Goal: Task Accomplishment & Management: Manage account settings

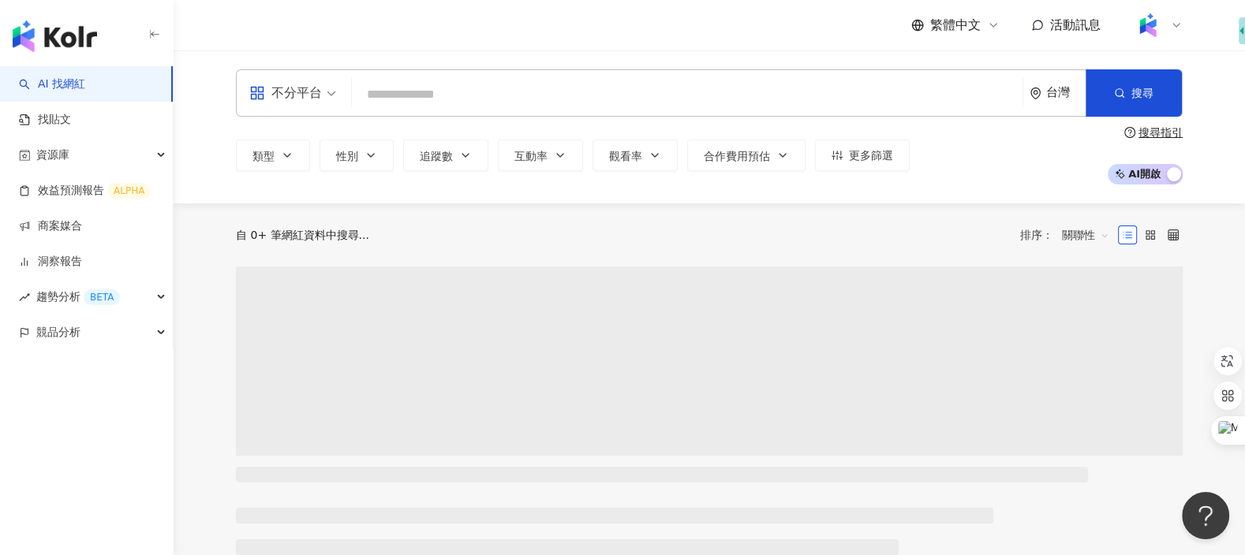
click at [1157, 22] on img at bounding box center [1148, 25] width 30 height 30
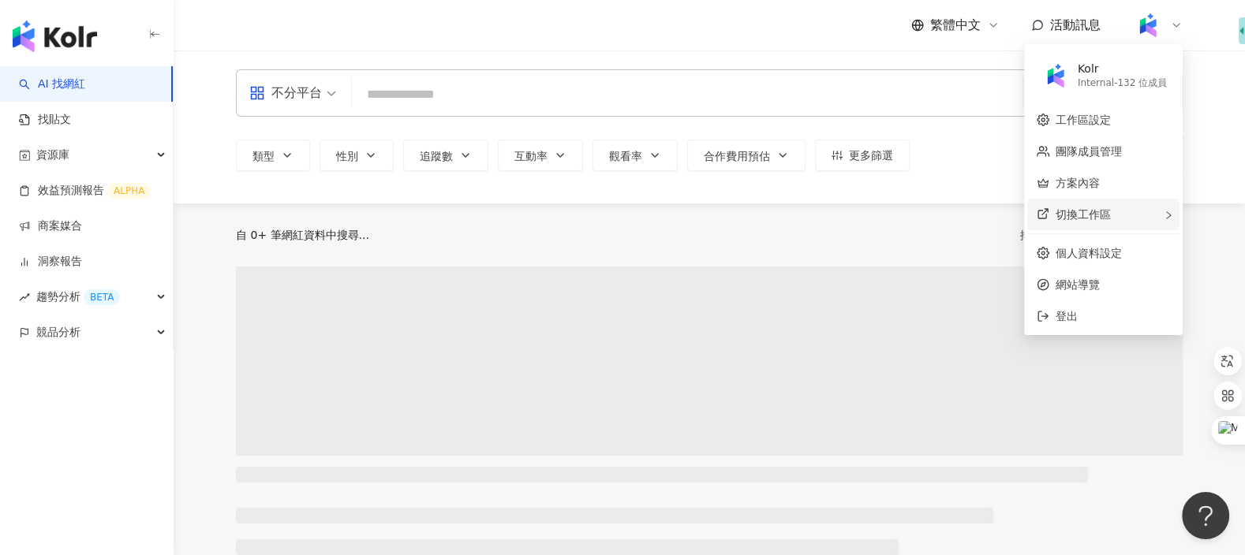
click at [1082, 222] on div "切換工作區" at bounding box center [1103, 215] width 152 height 32
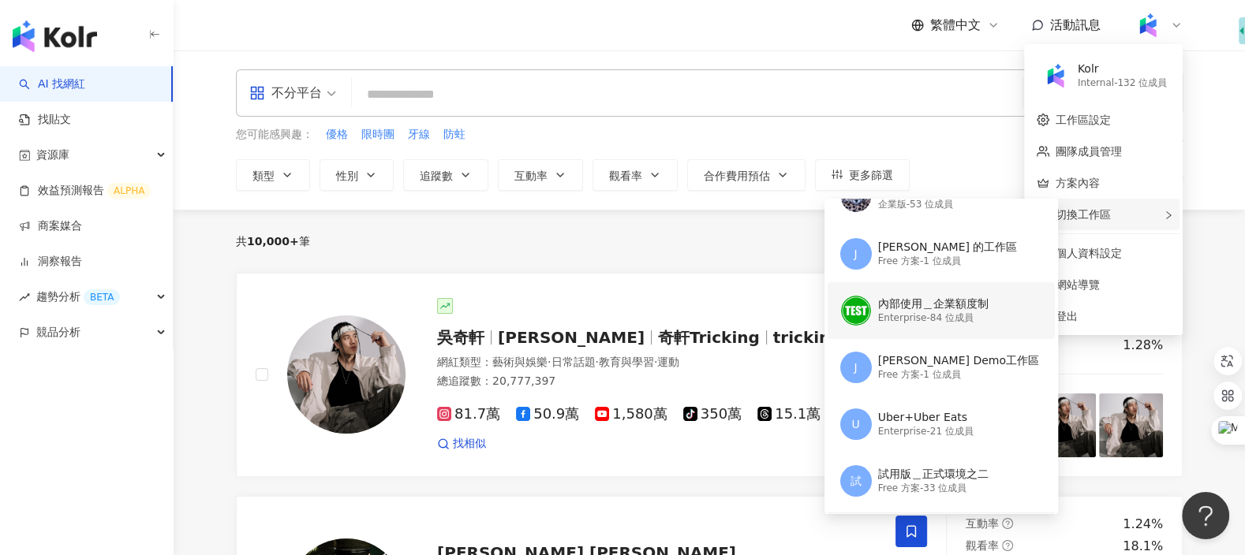
scroll to position [91, 0]
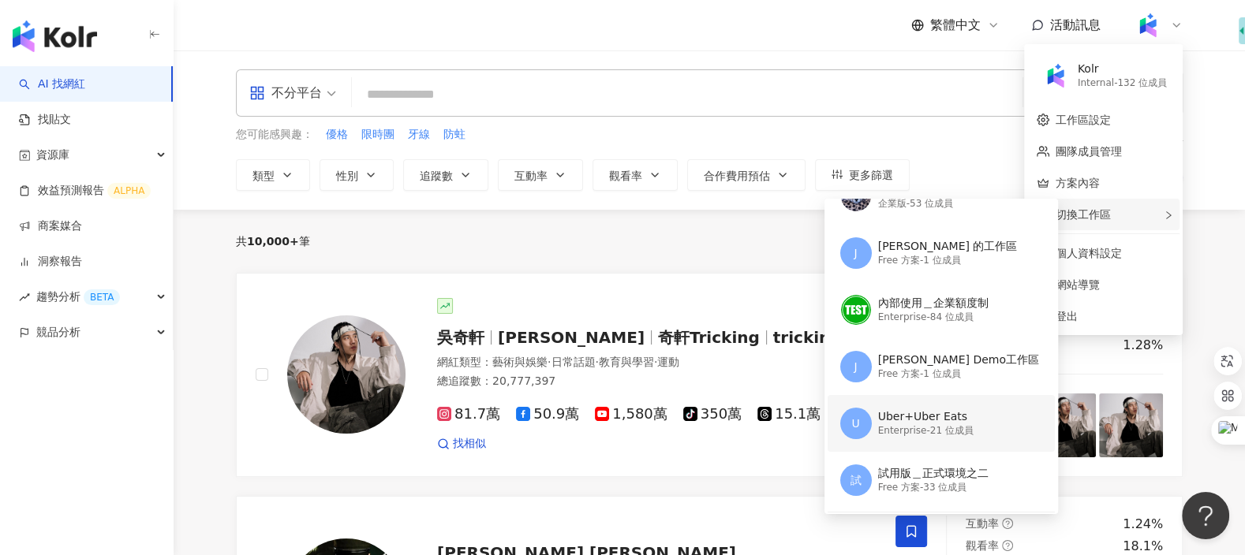
click at [922, 429] on div "Enterprise - 21 位成員" at bounding box center [925, 430] width 95 height 13
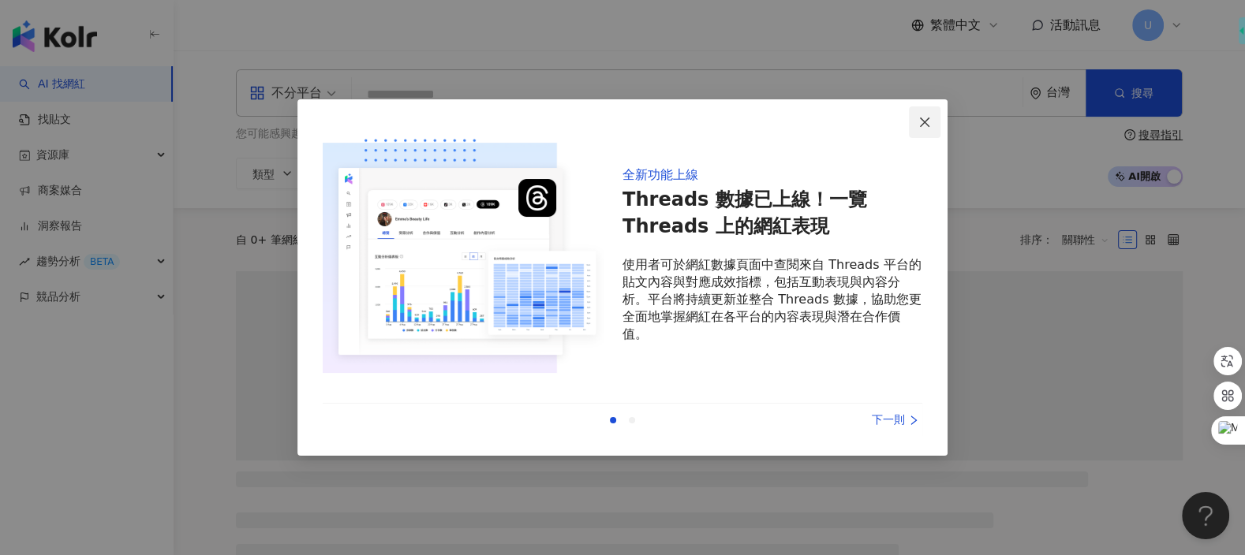
click at [930, 124] on icon "close" at bounding box center [924, 122] width 13 height 13
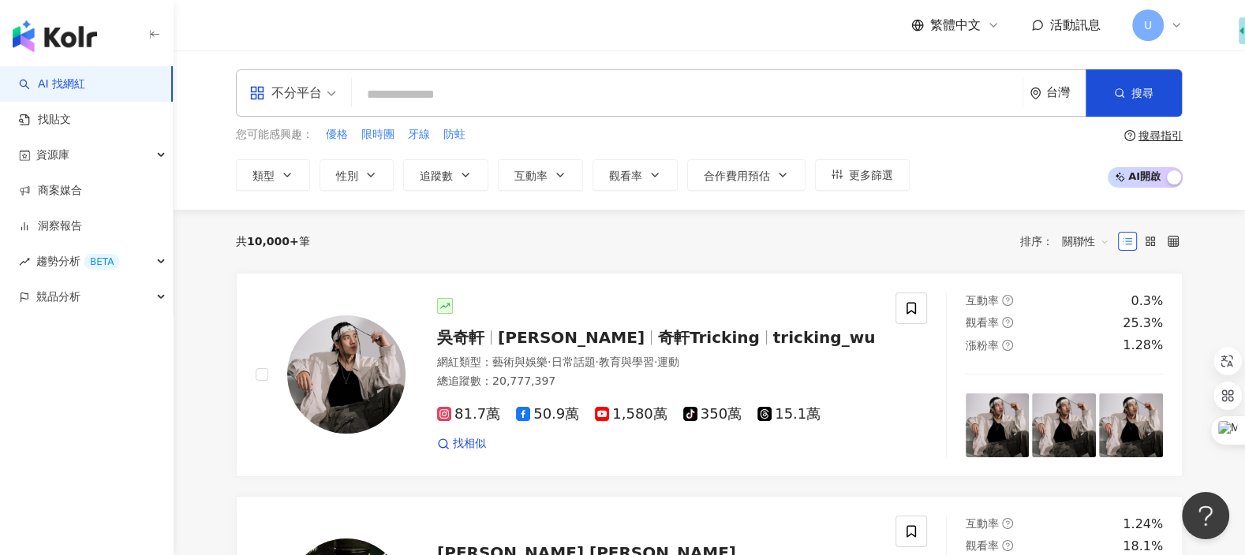
click at [1159, 21] on span "U" at bounding box center [1148, 25] width 32 height 32
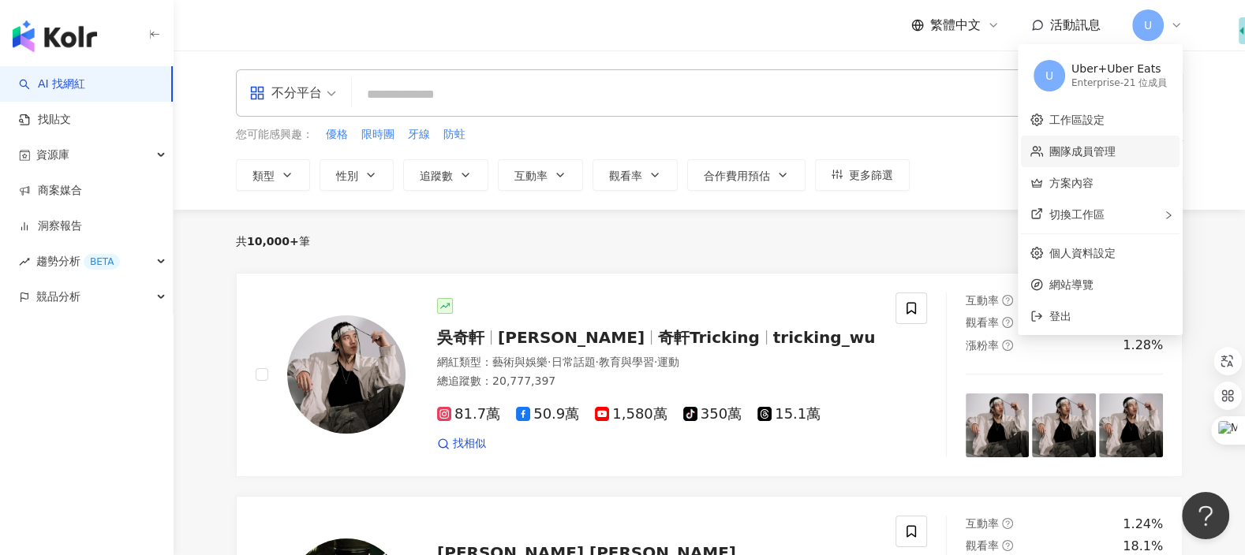
click at [1090, 155] on link "團隊成員管理" at bounding box center [1082, 151] width 66 height 13
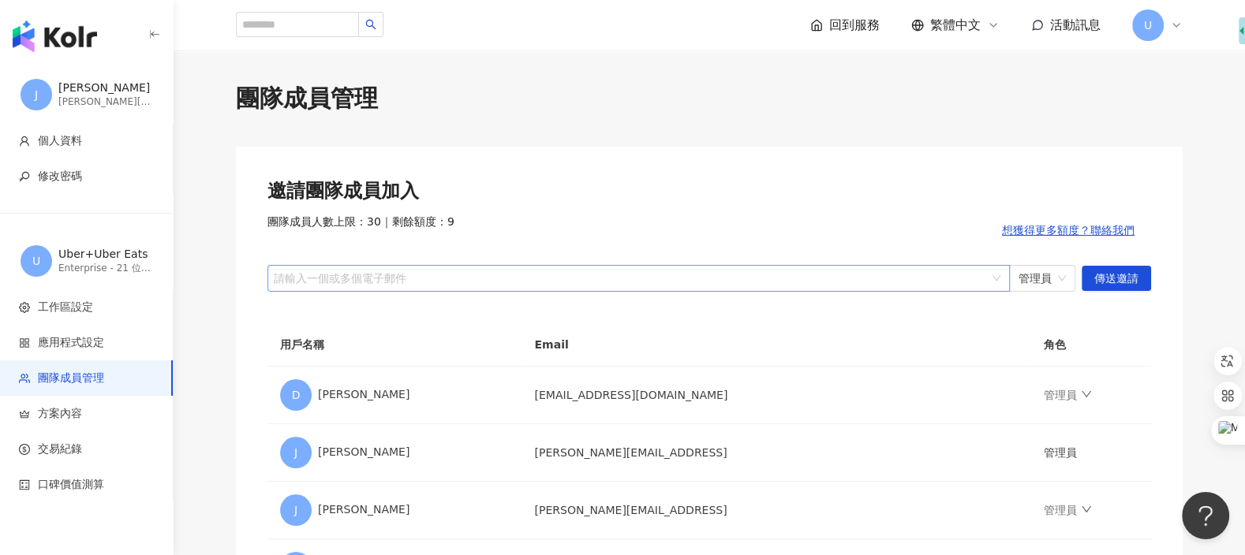
click at [579, 281] on div at bounding box center [631, 278] width 720 height 12
type input "*"
paste input "****"
type input "****"
click at [612, 269] on div "請輸入一個或多個電子郵件" at bounding box center [638, 278] width 742 height 27
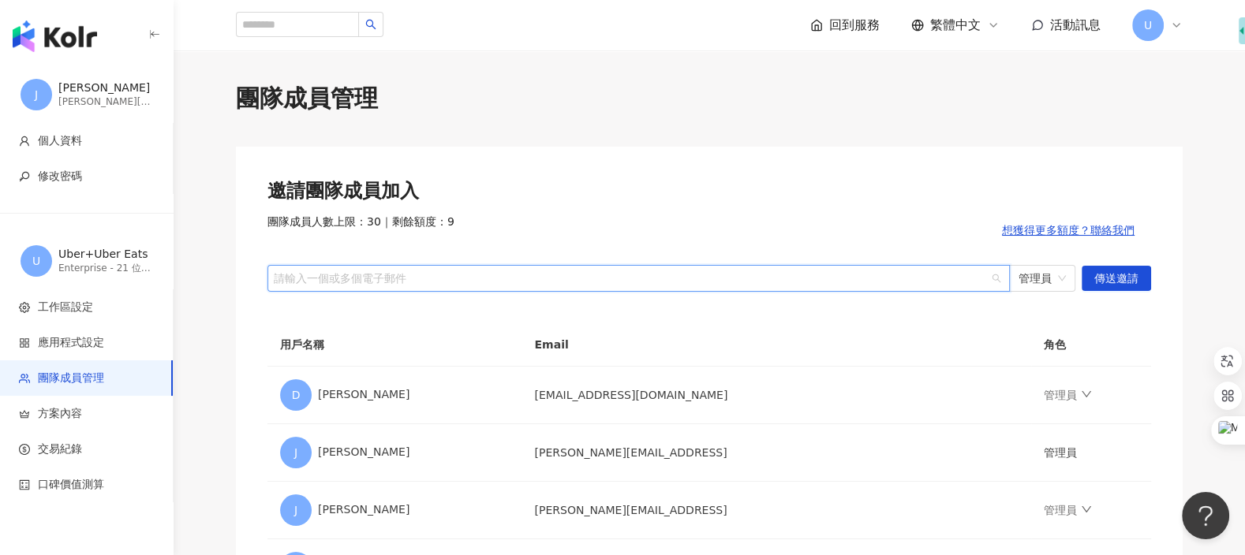
paste input "**********"
drag, startPoint x: 333, startPoint y: 275, endPoint x: 278, endPoint y: 272, distance: 55.3
click at [278, 272] on input "**********" at bounding box center [354, 278] width 164 height 12
type input "**********"
click at [1110, 282] on span "傳送邀請" at bounding box center [1116, 279] width 44 height 25
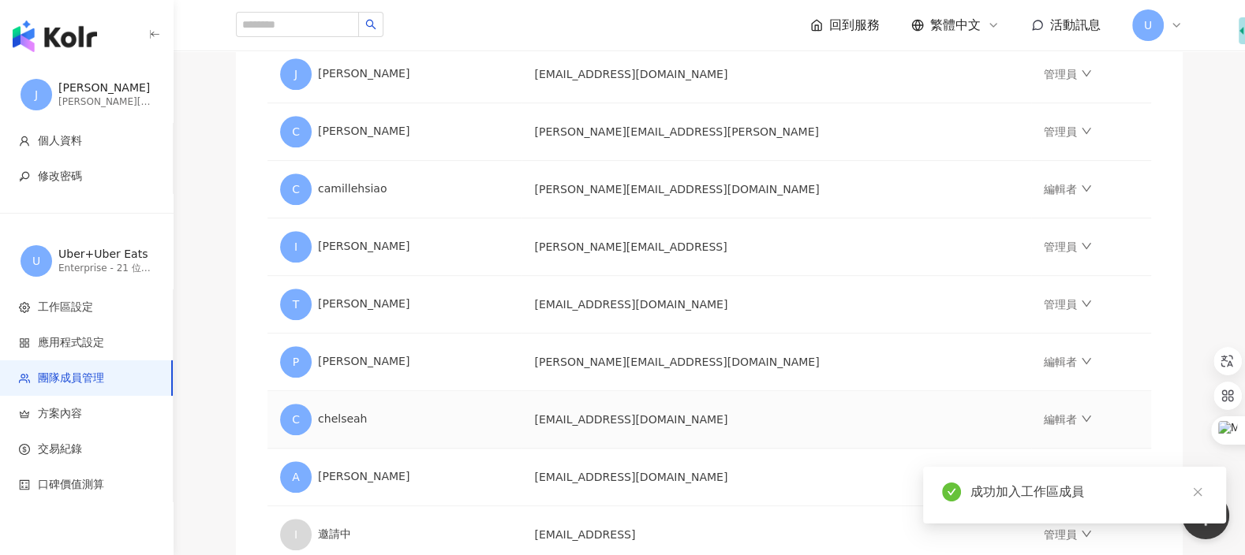
scroll to position [999, 0]
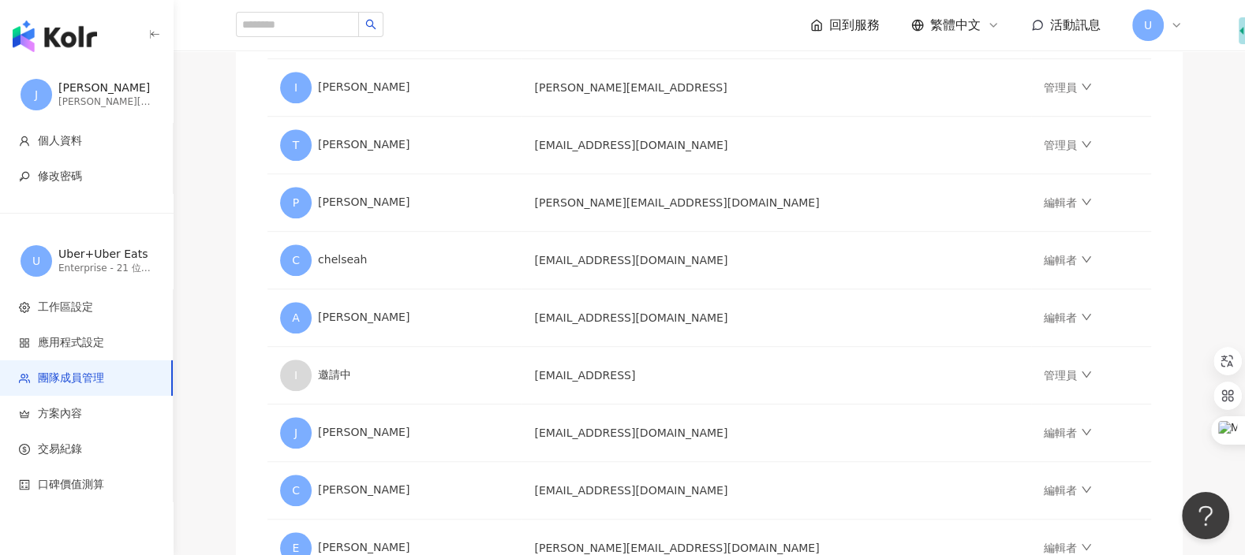
click at [74, 45] on img "button" at bounding box center [55, 37] width 84 height 32
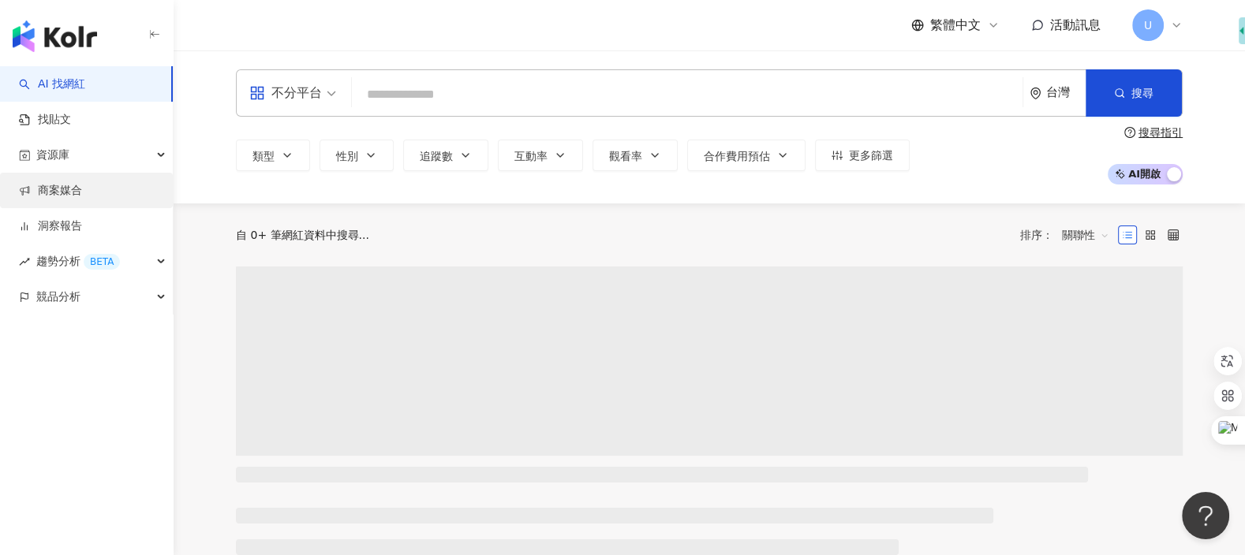
click at [82, 183] on link "商案媒合" at bounding box center [50, 191] width 63 height 16
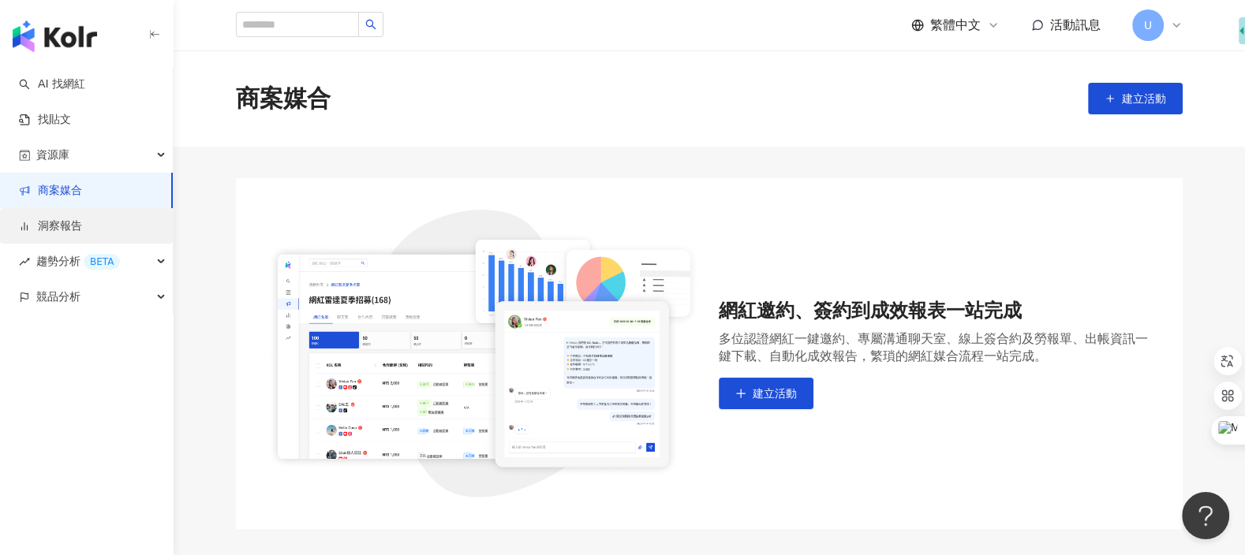
click at [69, 225] on link "洞察報告" at bounding box center [50, 227] width 63 height 16
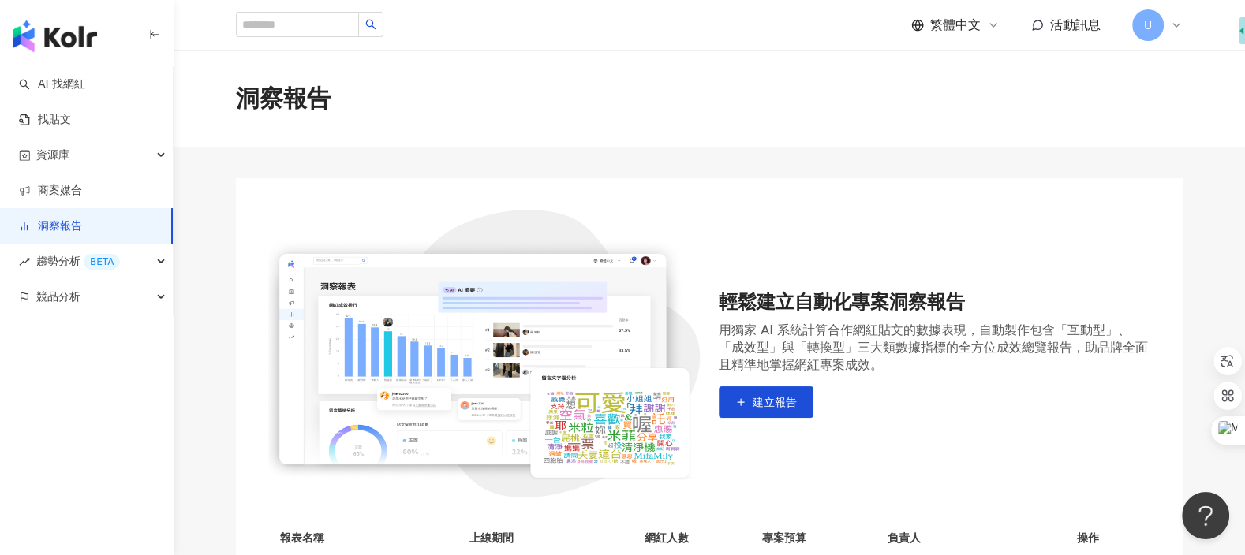
scroll to position [159, 0]
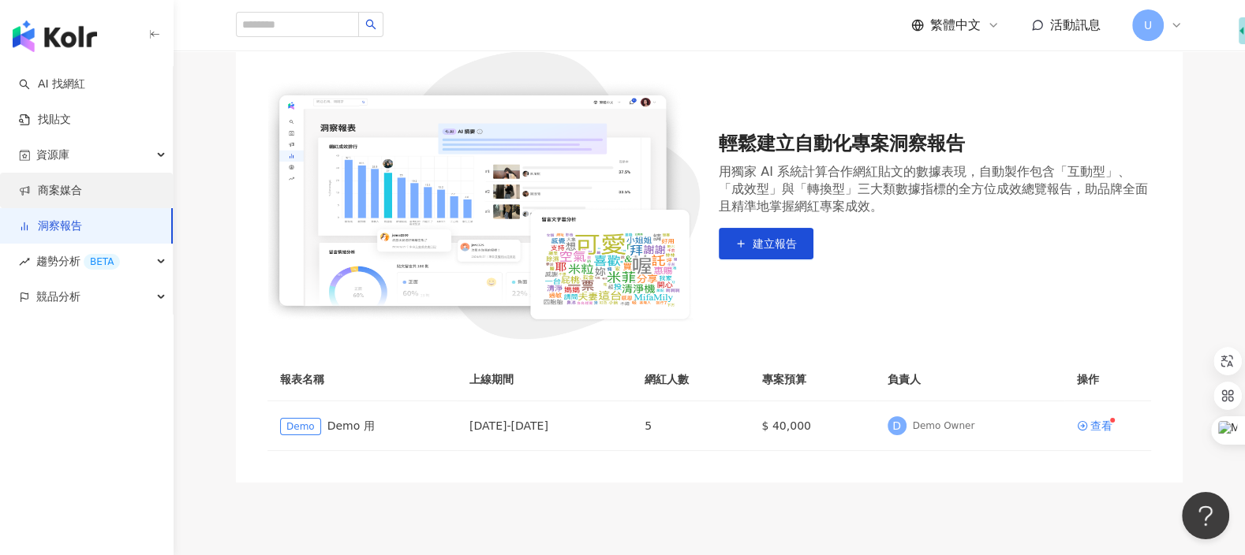
click at [75, 183] on link "商案媒合" at bounding box center [50, 191] width 63 height 16
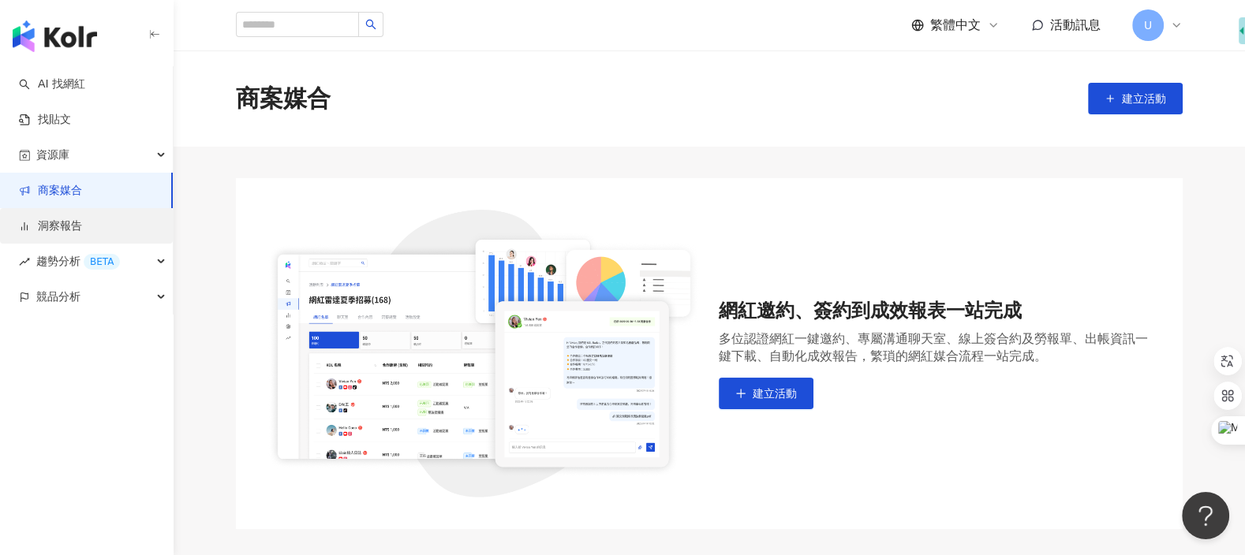
click at [79, 234] on link "洞察報告" at bounding box center [50, 227] width 63 height 16
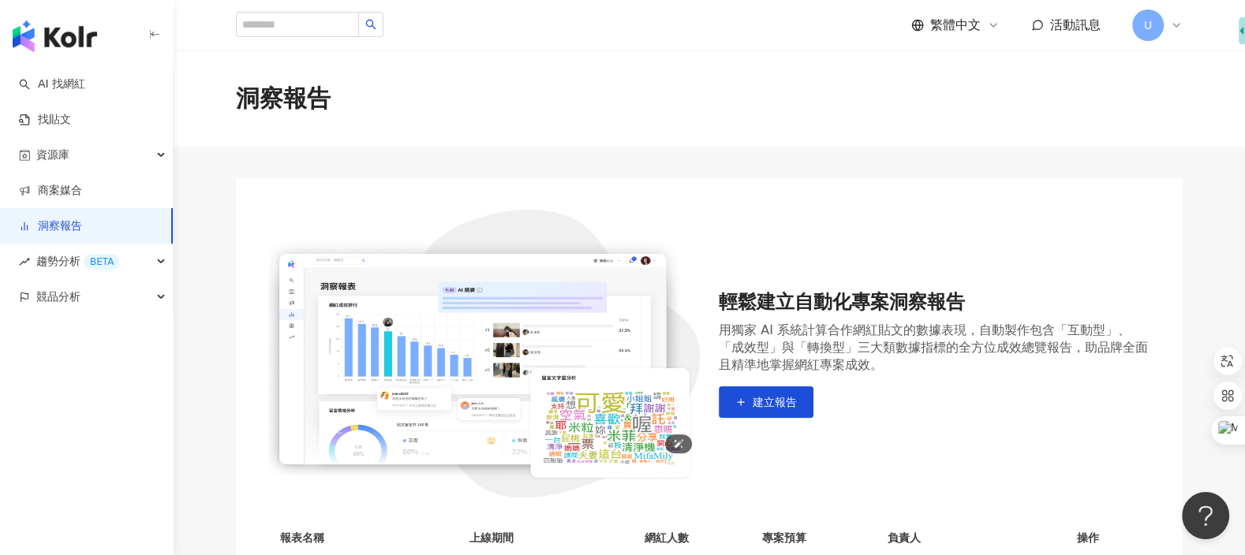
scroll to position [73, 0]
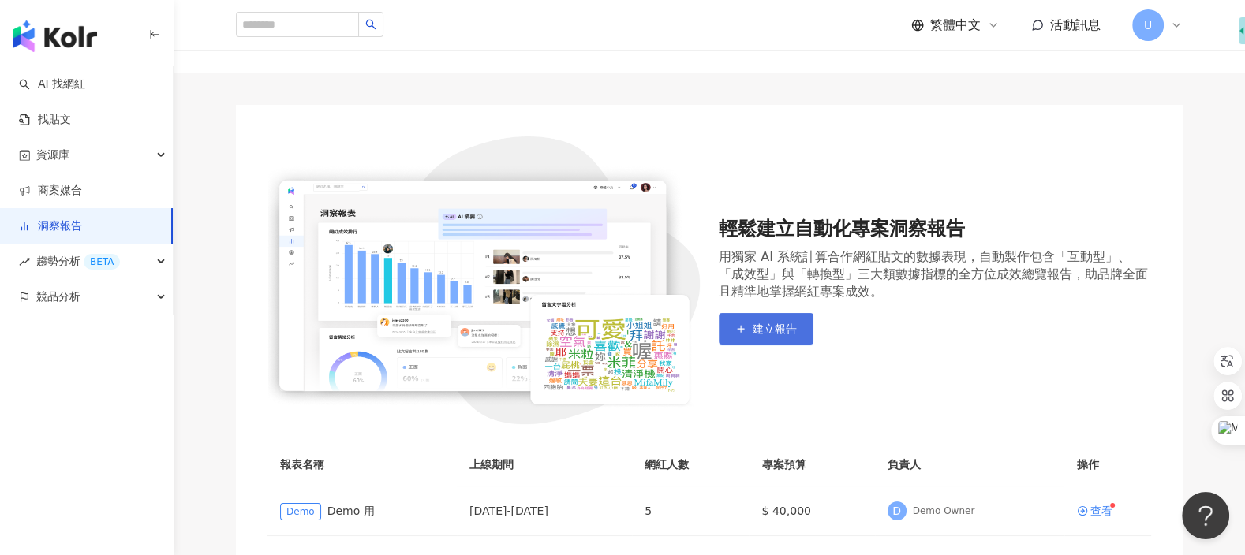
click at [787, 327] on span "建立報告" at bounding box center [775, 329] width 44 height 13
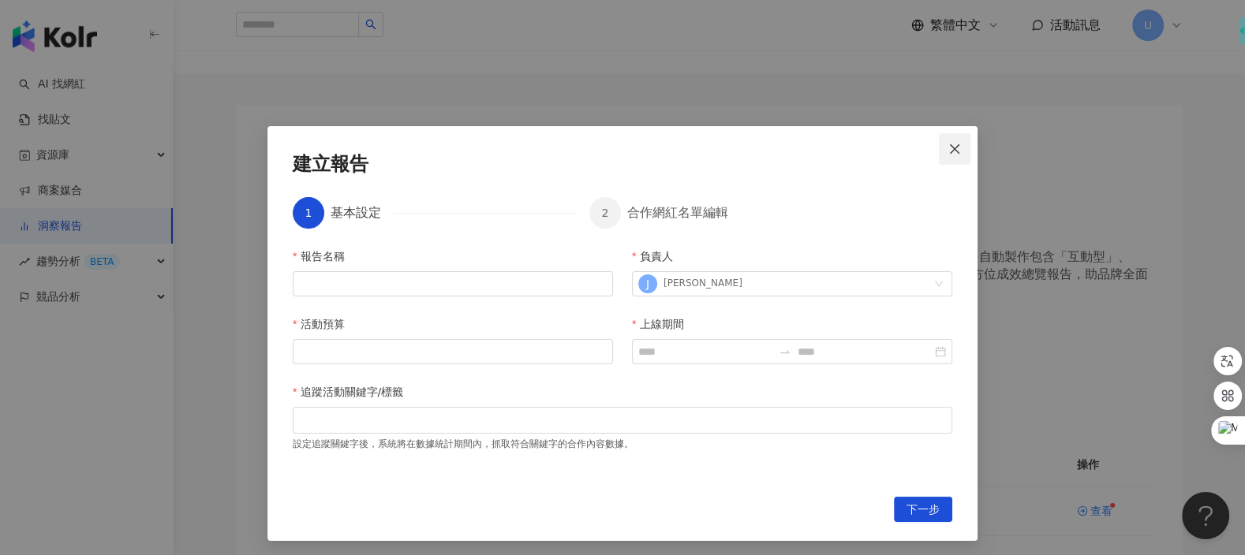
click at [956, 146] on icon "close" at bounding box center [954, 148] width 9 height 9
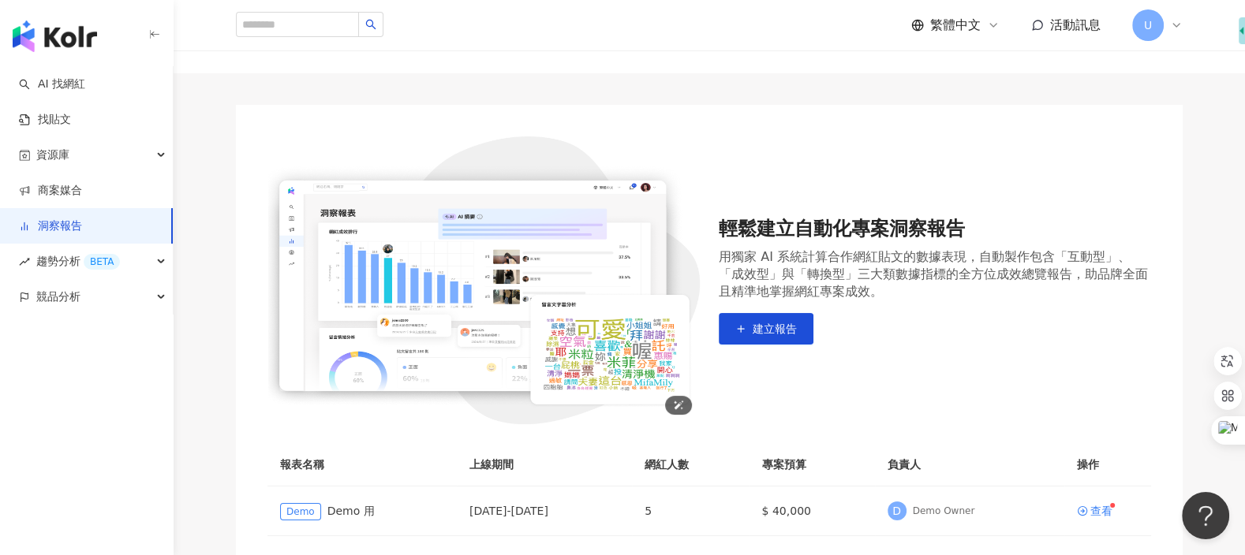
scroll to position [88, 0]
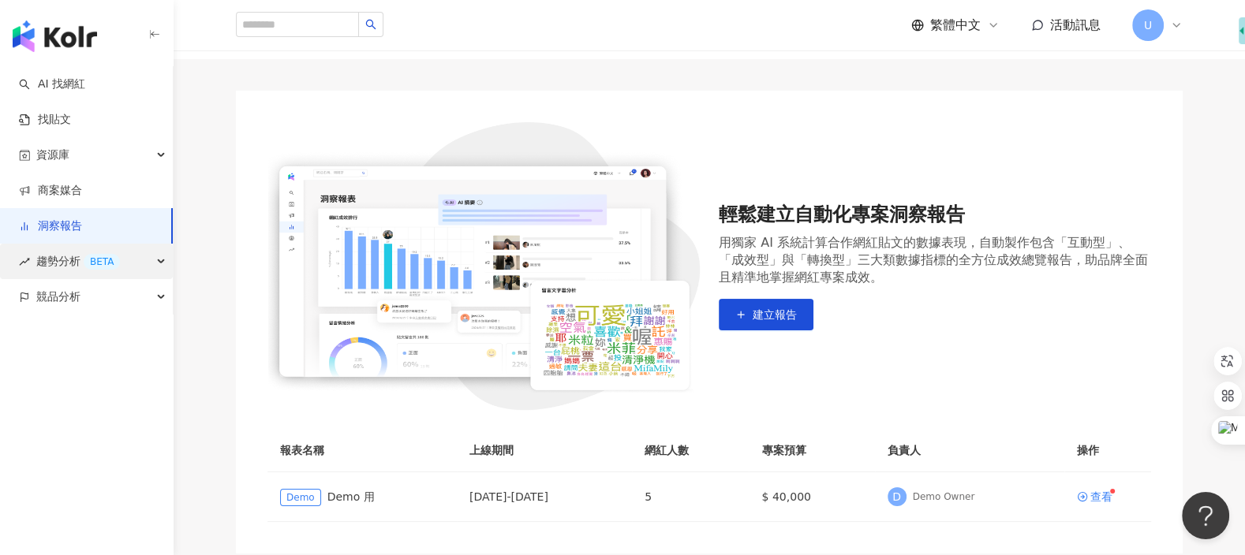
click at [57, 269] on span "趨勢分析 BETA" at bounding box center [78, 262] width 84 height 36
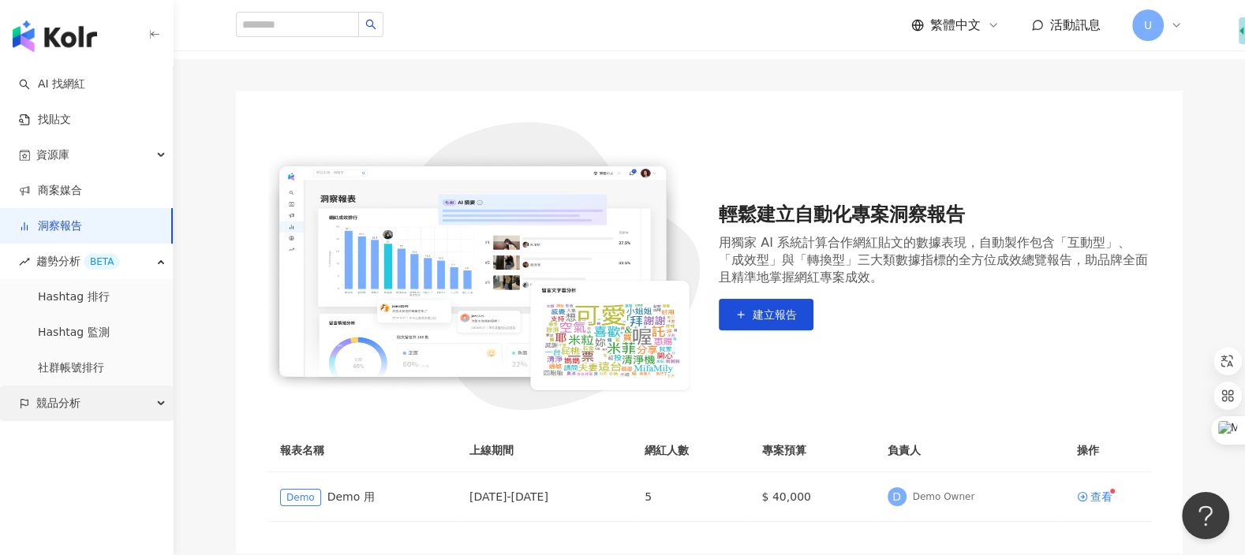
click at [59, 400] on span "競品分析" at bounding box center [58, 404] width 44 height 36
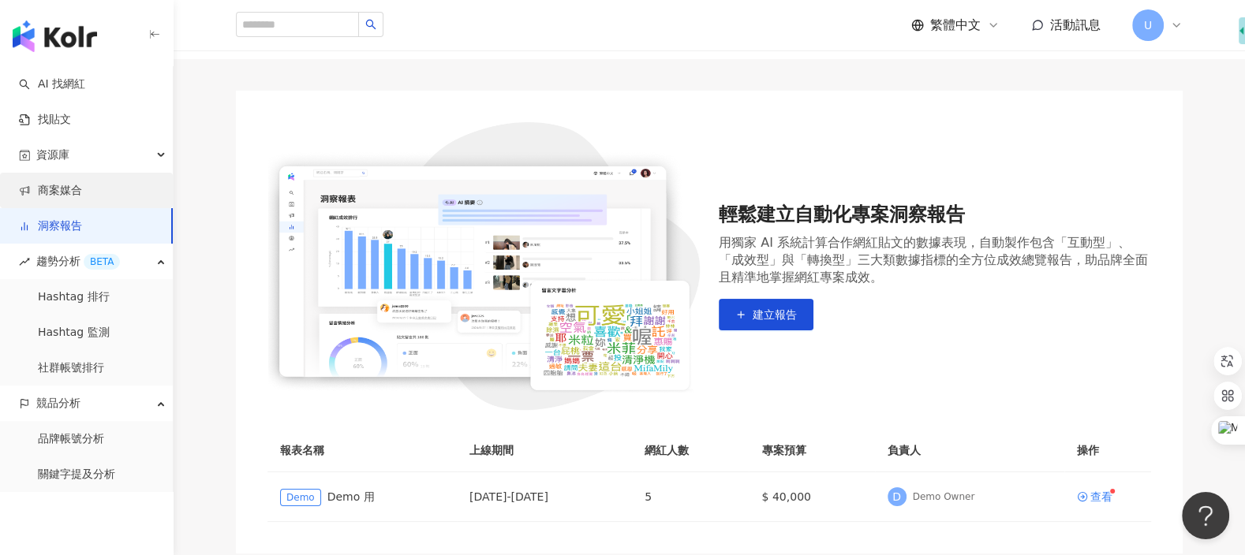
click at [82, 183] on link "商案媒合" at bounding box center [50, 191] width 63 height 16
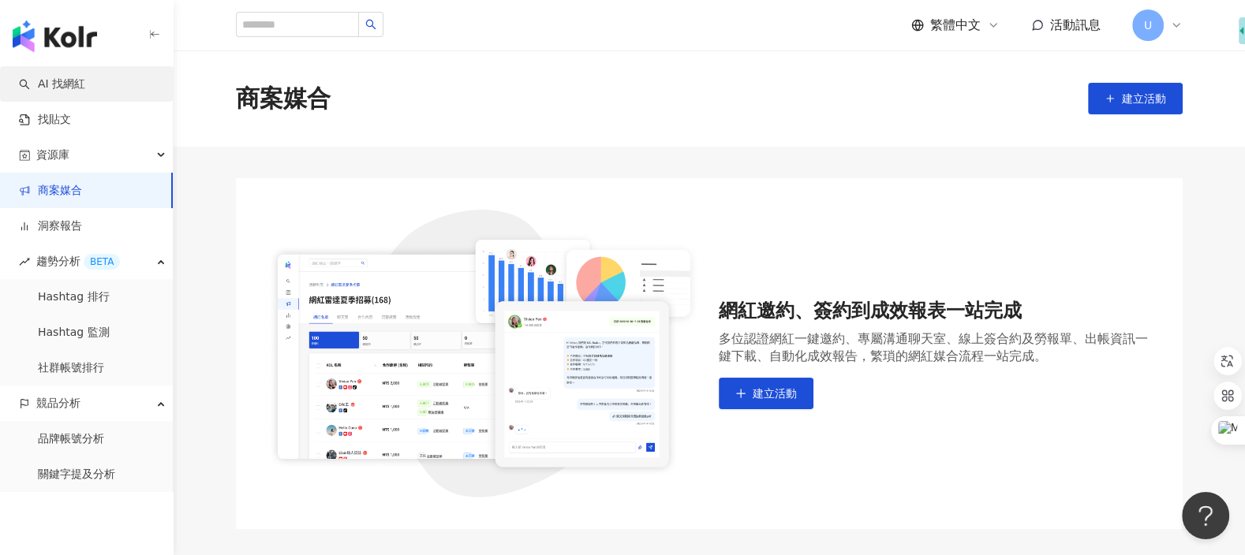
click at [85, 92] on link "AI 找網紅" at bounding box center [52, 85] width 66 height 16
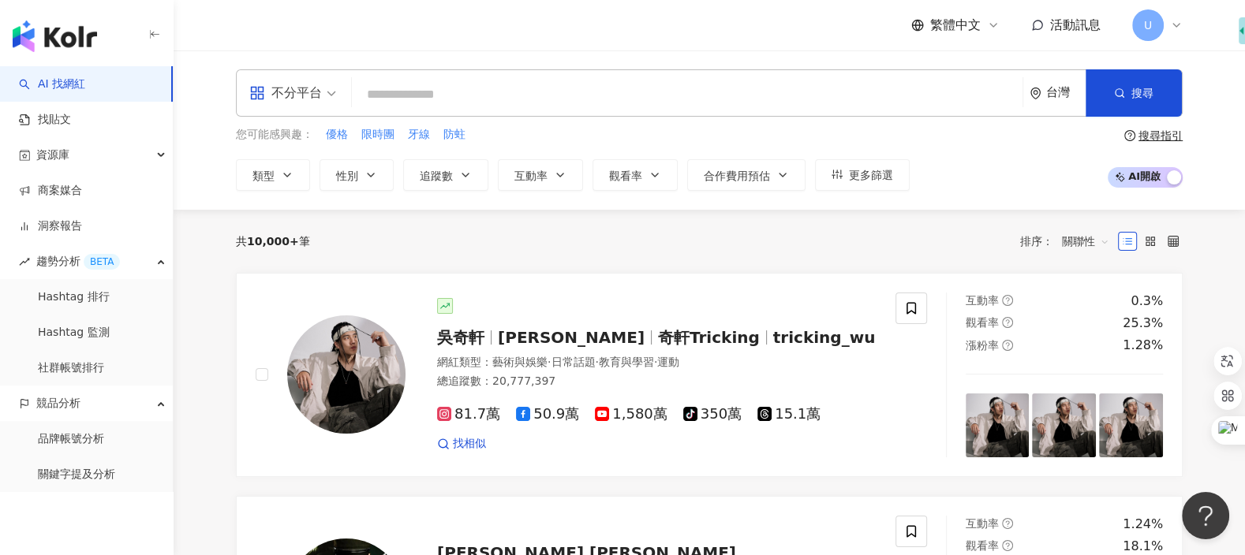
click at [1151, 28] on span "U" at bounding box center [1148, 25] width 8 height 17
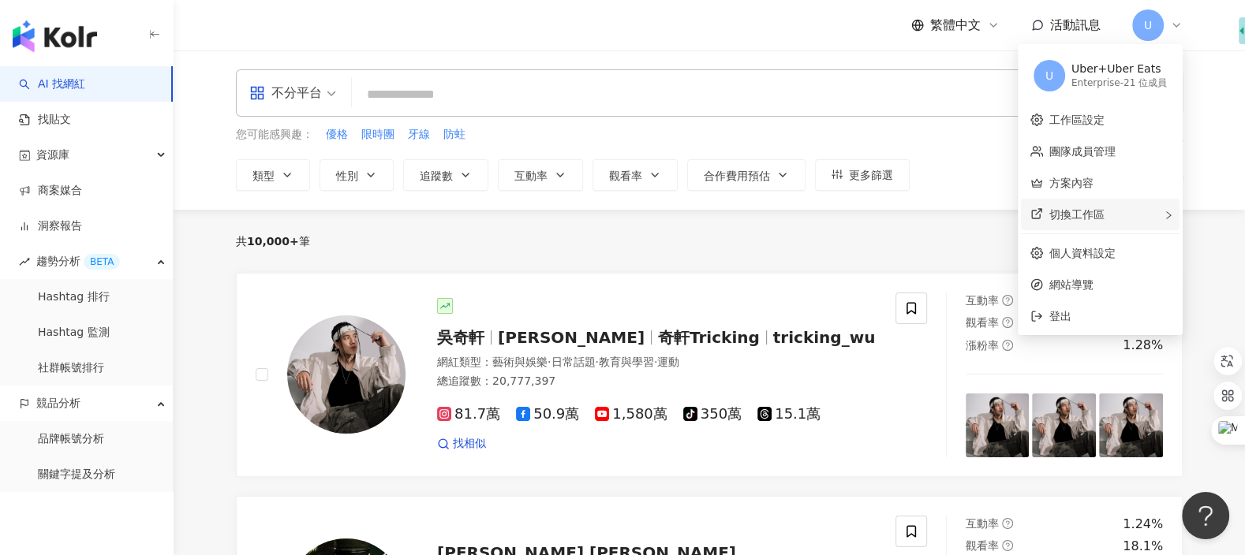
click at [1141, 212] on div "切換工作區" at bounding box center [1100, 215] width 159 height 32
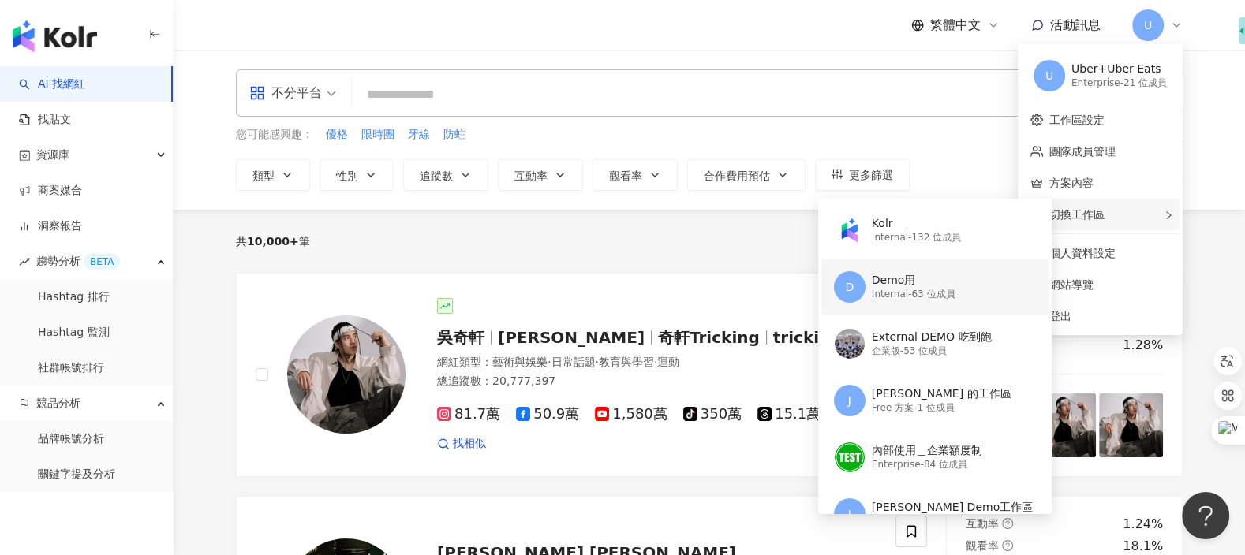
click at [955, 309] on div "D Demo用 Internal - 63 位成員" at bounding box center [933, 287] width 199 height 57
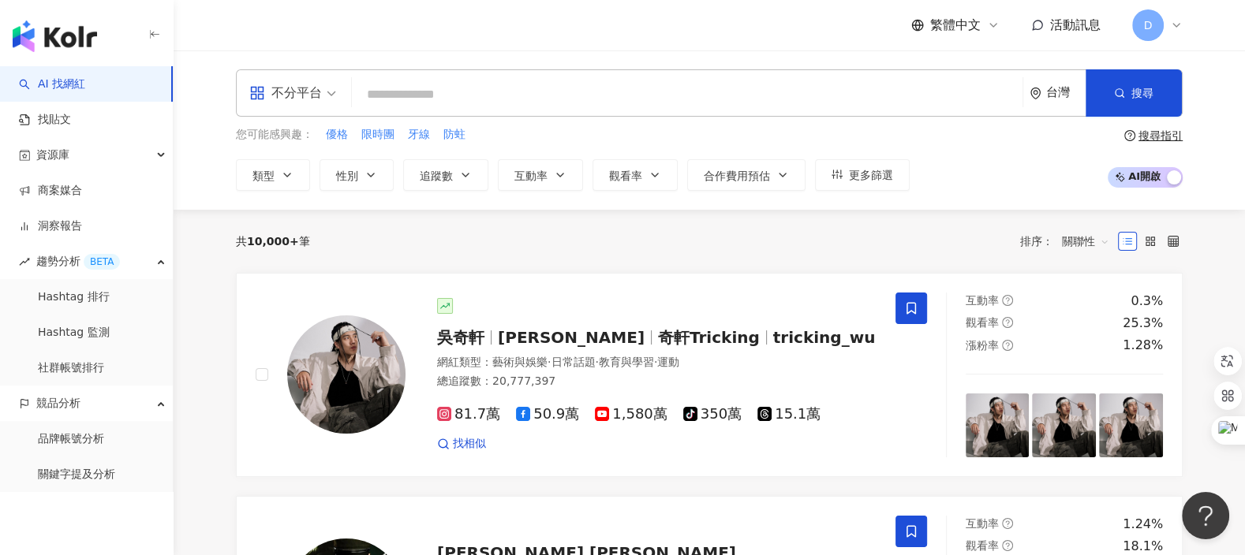
click at [1146, 22] on span "D" at bounding box center [1148, 25] width 9 height 17
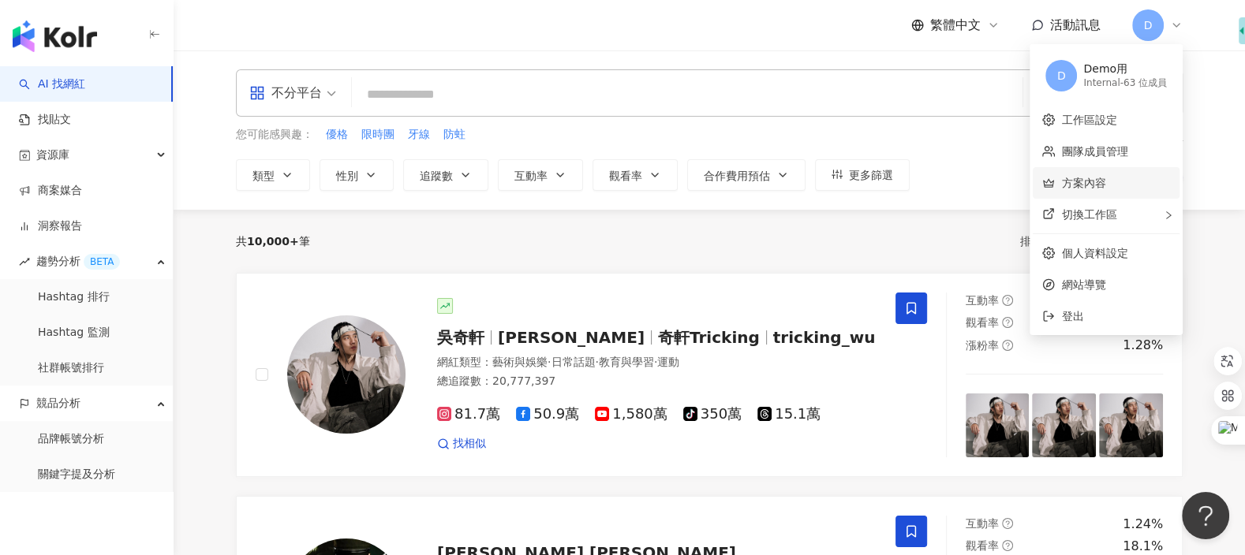
click at [1100, 180] on link "方案內容" at bounding box center [1083, 183] width 44 height 13
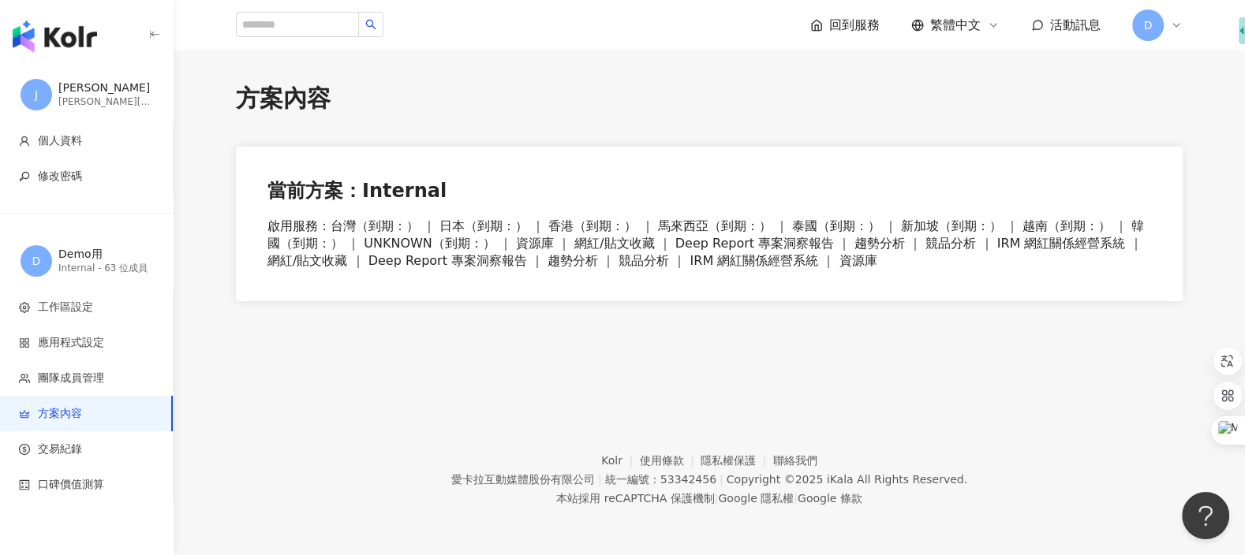
click at [1160, 29] on span "D" at bounding box center [1148, 25] width 32 height 32
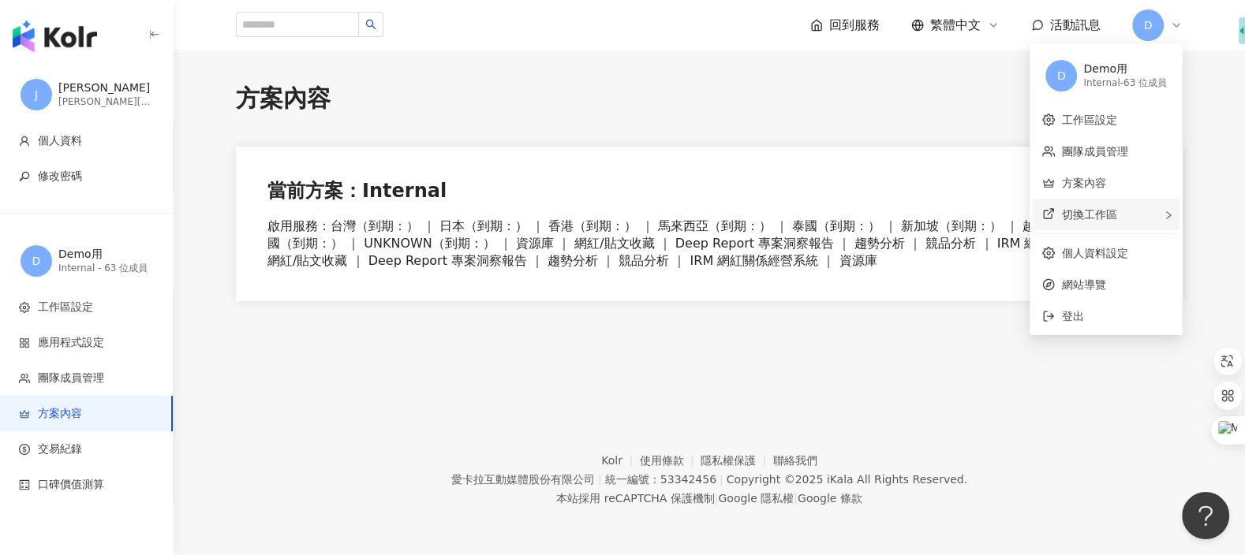
click at [1122, 204] on div "切換工作區" at bounding box center [1106, 215] width 147 height 32
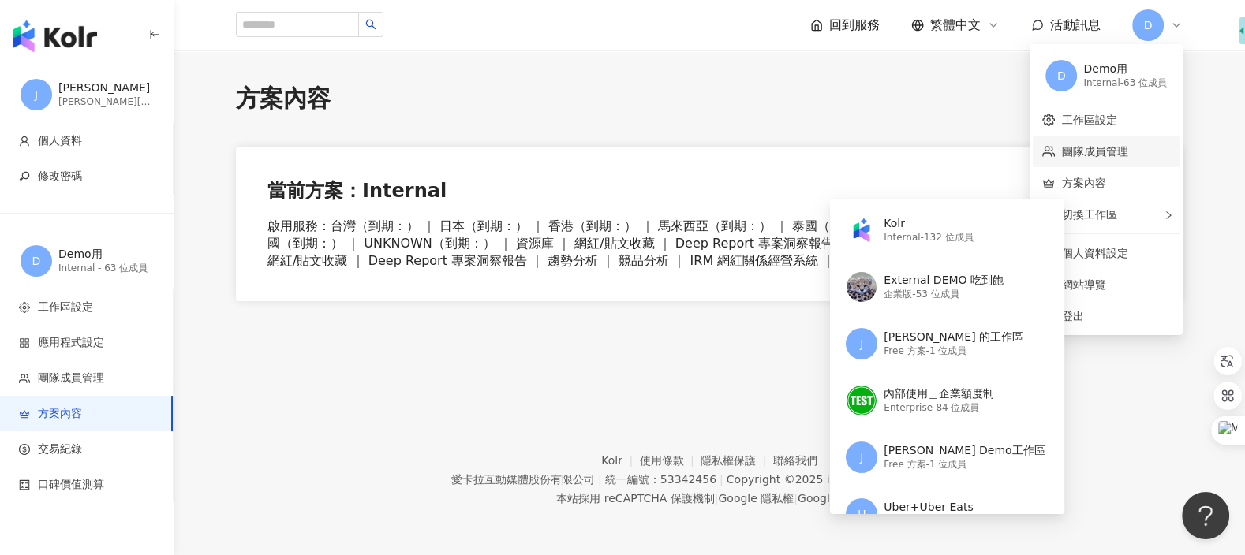
click at [1082, 158] on link "團隊成員管理" at bounding box center [1094, 151] width 66 height 13
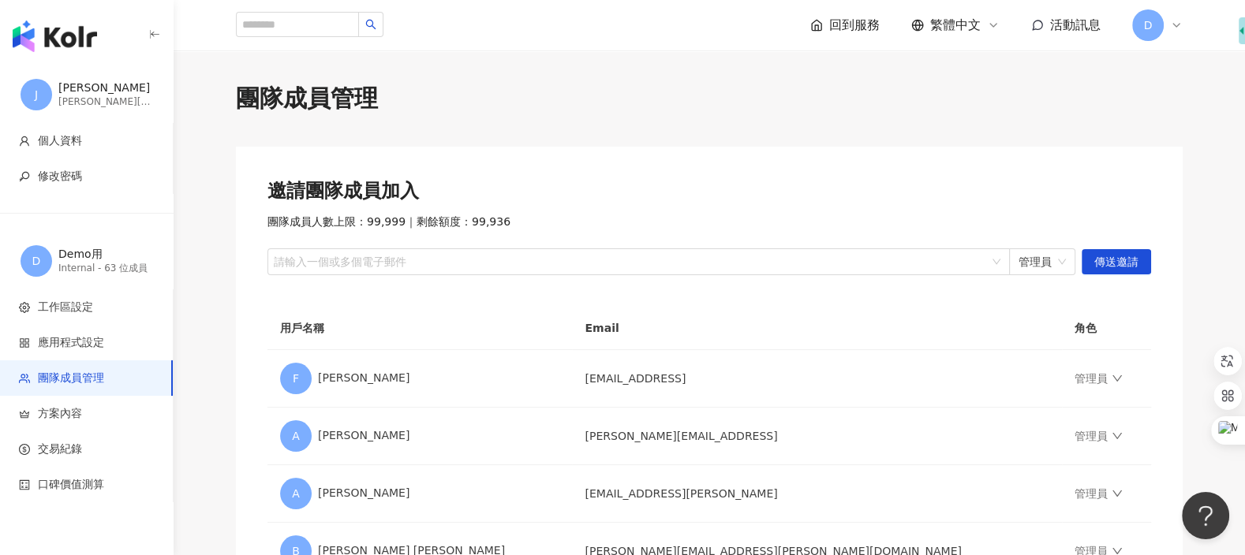
click at [1153, 28] on span "D" at bounding box center [1148, 25] width 32 height 32
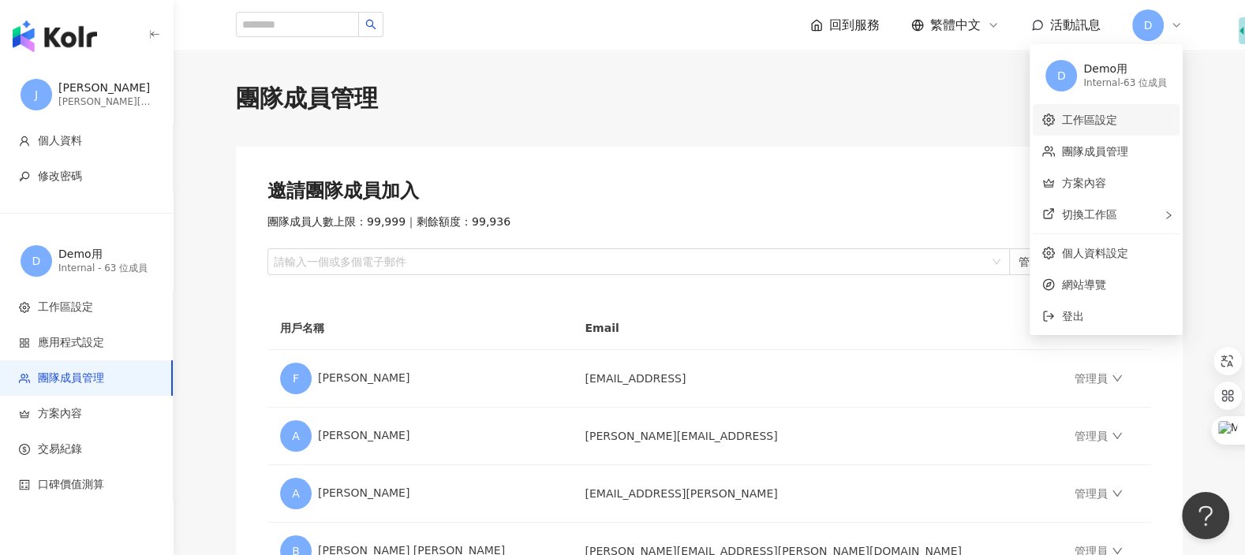
click at [1112, 117] on link "工作區設定" at bounding box center [1088, 120] width 55 height 13
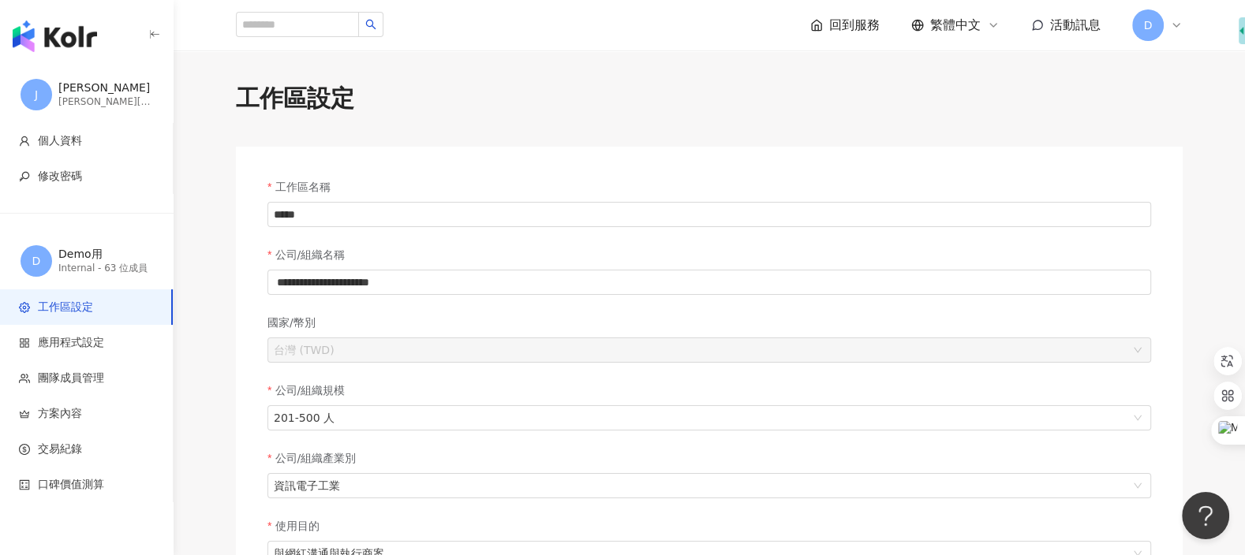
click at [1160, 27] on span "D" at bounding box center [1148, 25] width 32 height 32
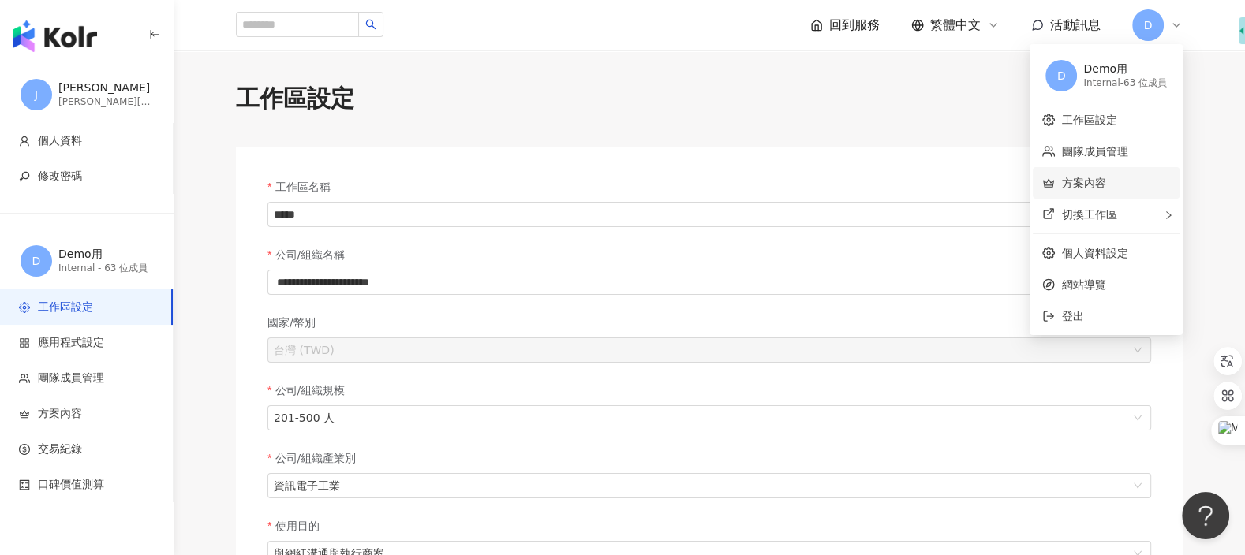
click at [1105, 183] on link "方案內容" at bounding box center [1083, 183] width 44 height 13
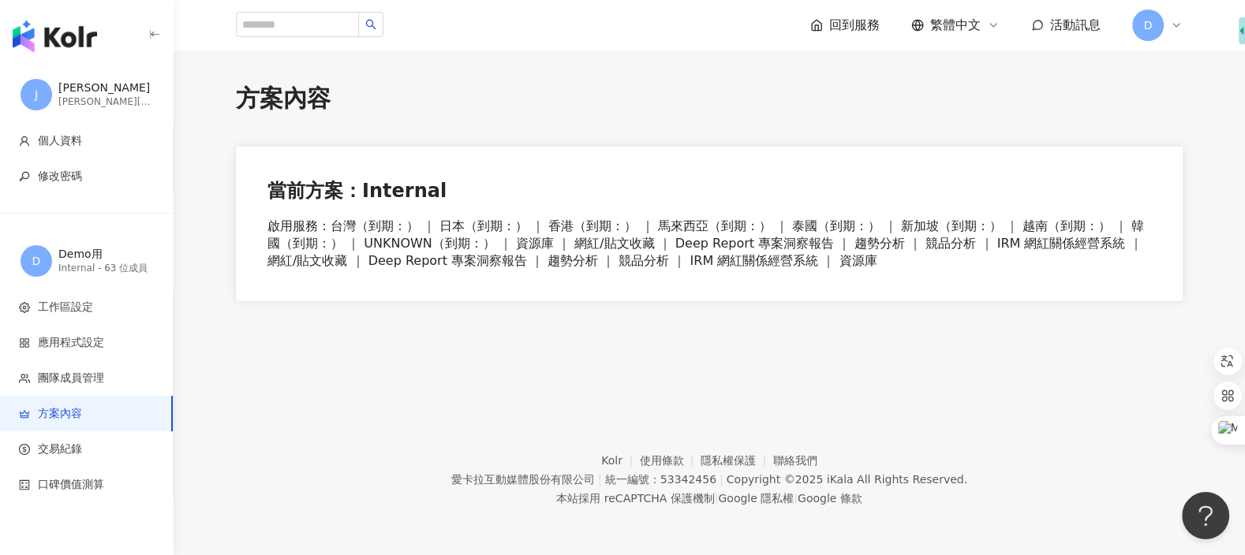
click at [1153, 37] on span "D" at bounding box center [1148, 25] width 32 height 32
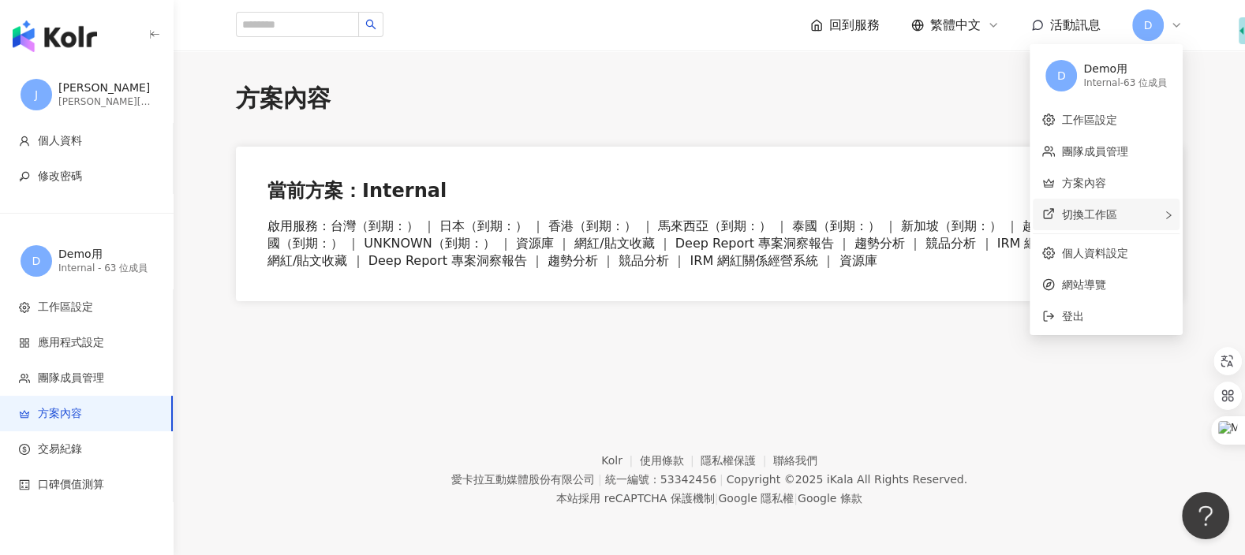
click at [1132, 215] on div "切換工作區" at bounding box center [1106, 215] width 147 height 32
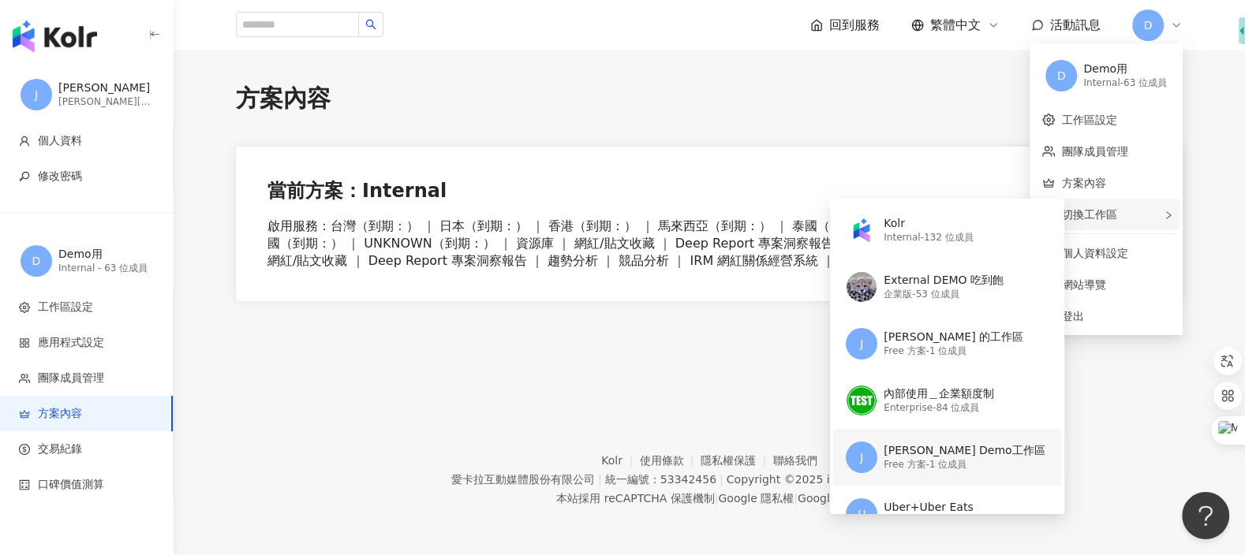
scroll to position [124, 0]
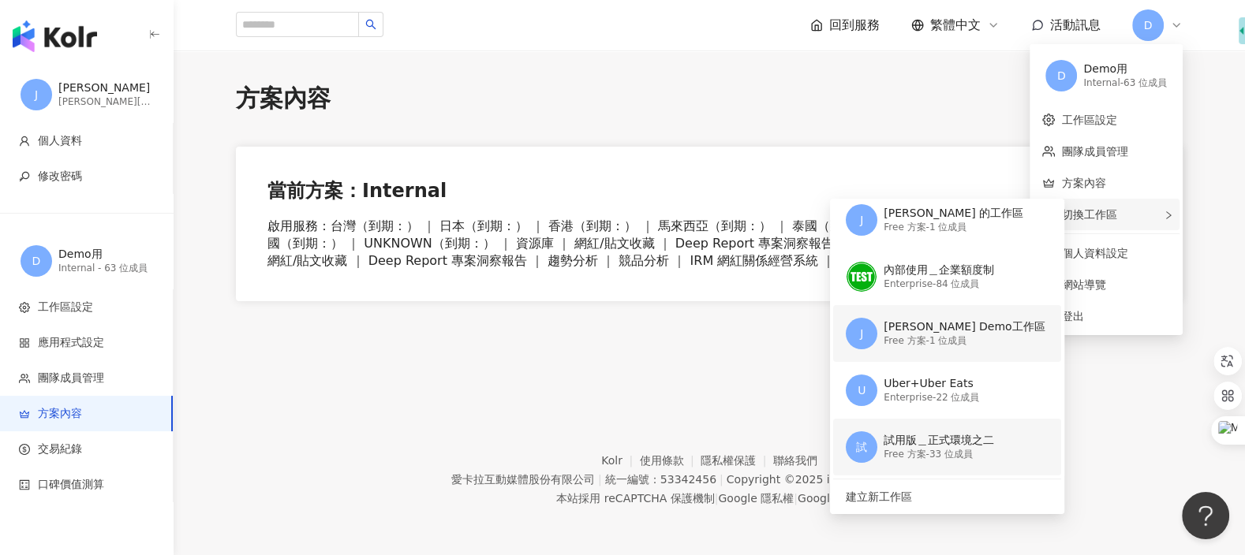
click at [918, 441] on div "試用版＿正式環境之二" at bounding box center [939, 441] width 110 height 16
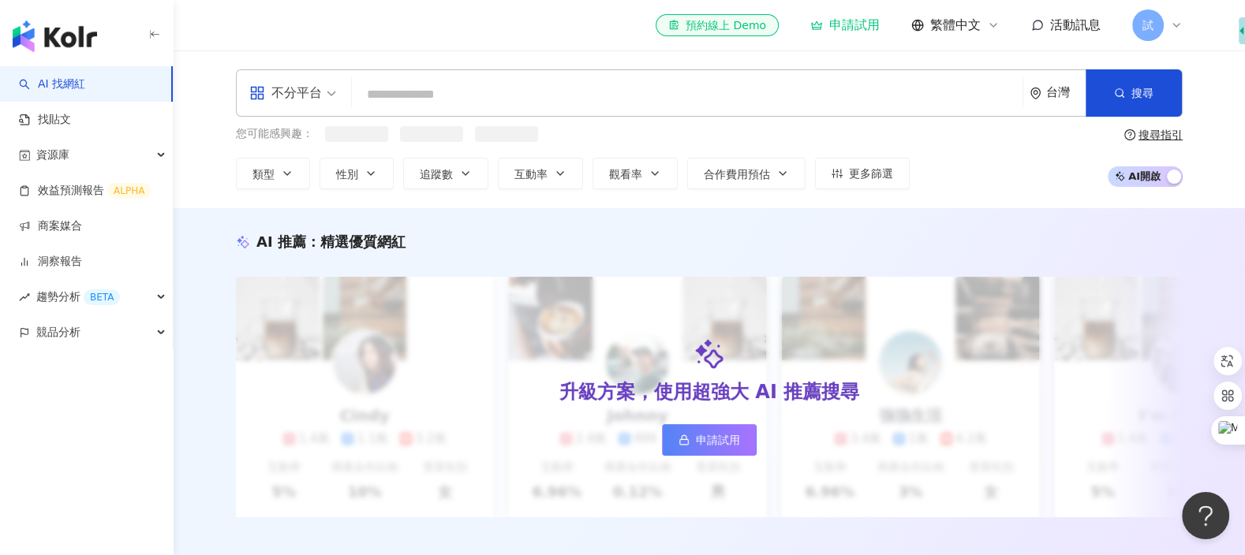
click at [1158, 39] on div "試" at bounding box center [1157, 25] width 50 height 32
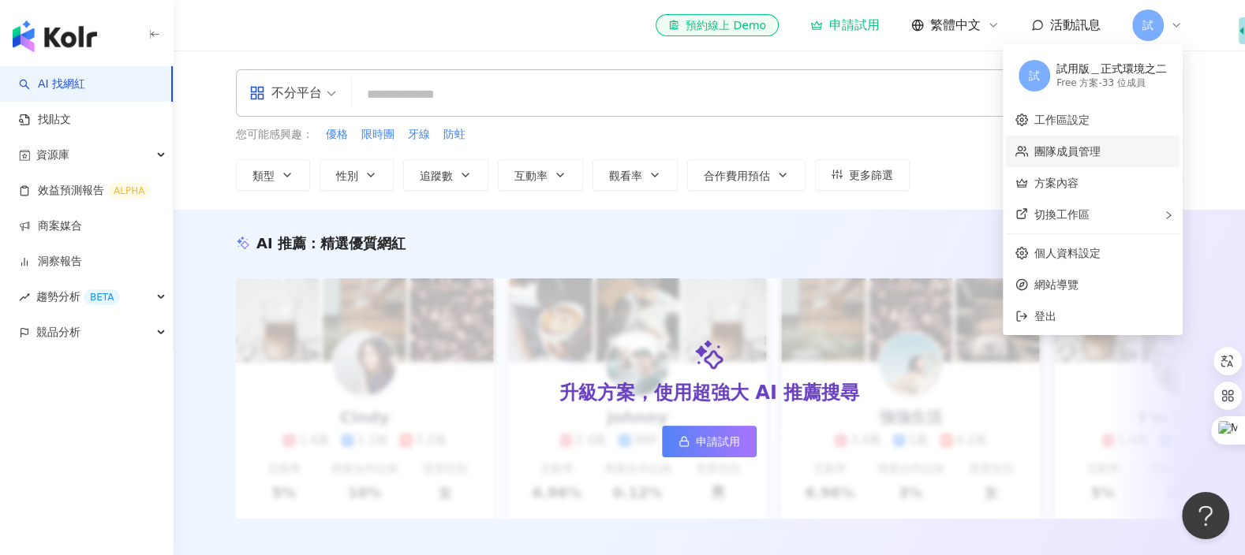
click at [1101, 158] on link "團隊成員管理" at bounding box center [1067, 151] width 66 height 13
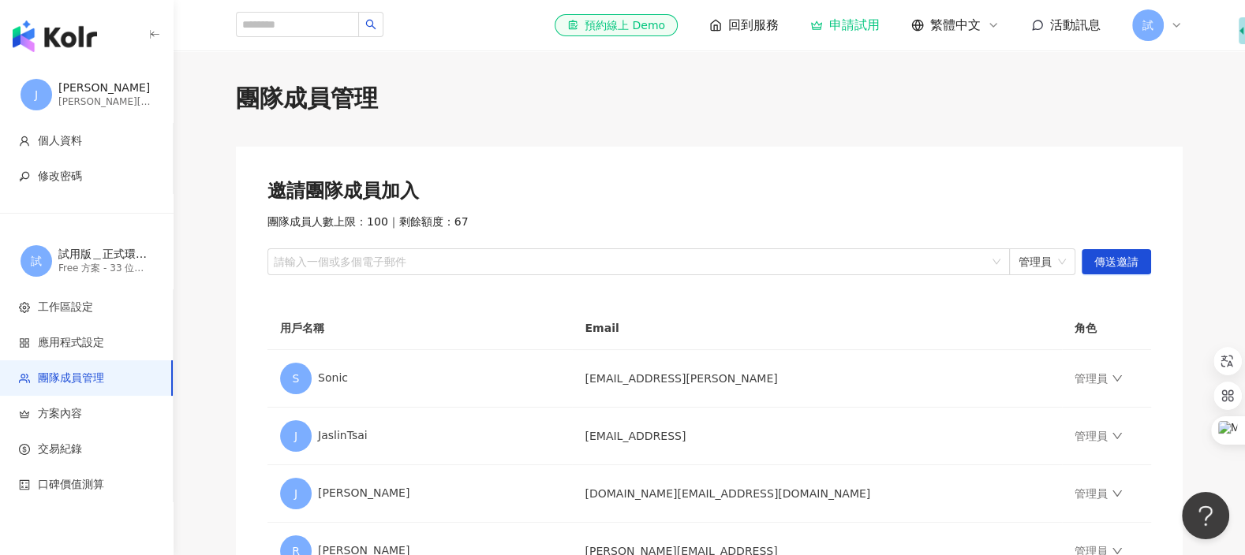
click at [1159, 22] on span "試" at bounding box center [1148, 25] width 32 height 32
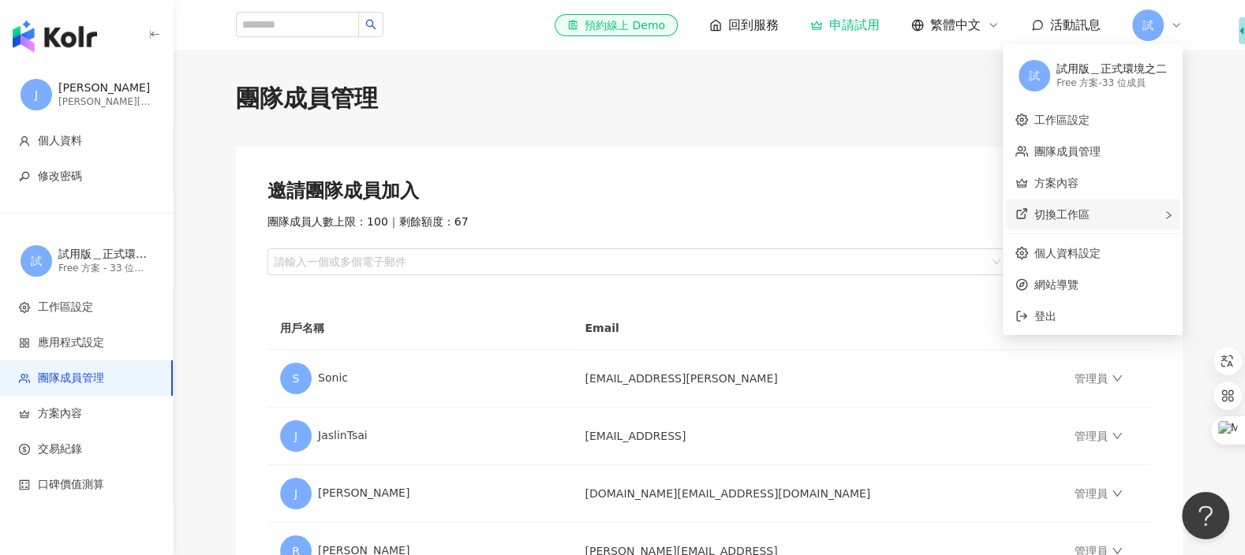
click at [1137, 216] on div "切換工作區" at bounding box center [1093, 215] width 174 height 32
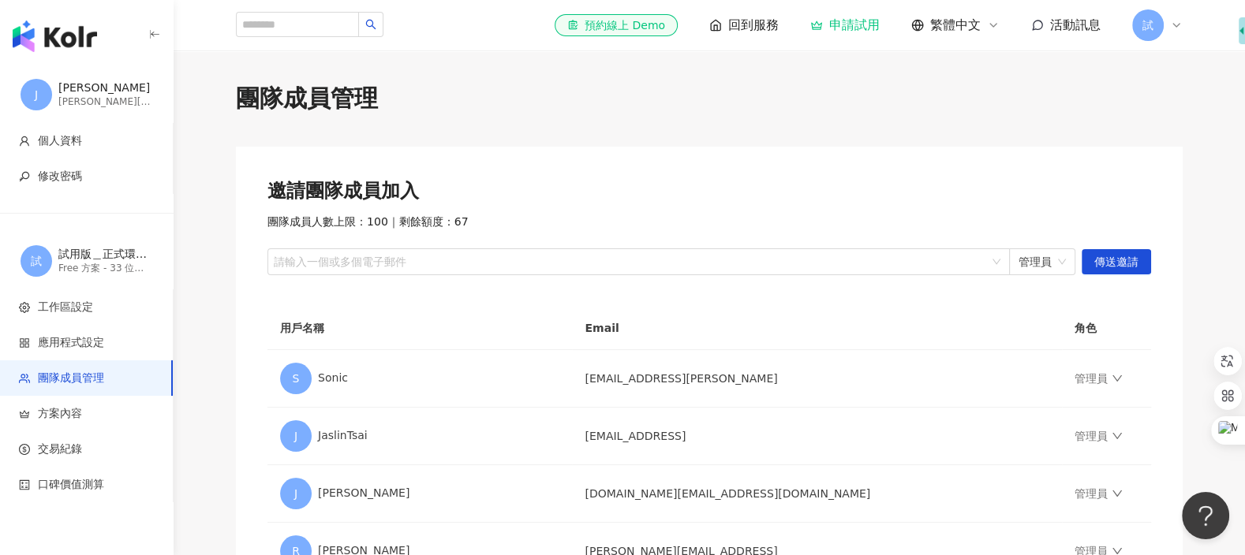
click at [1151, 28] on span "試" at bounding box center [1147, 25] width 11 height 17
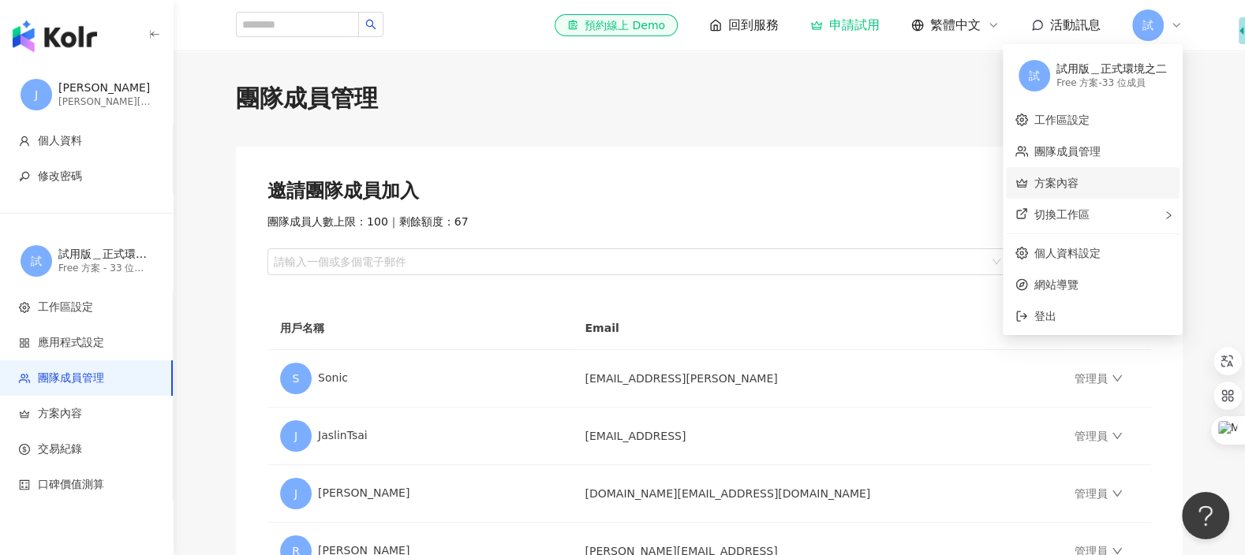
click at [1079, 183] on link "方案內容" at bounding box center [1056, 183] width 44 height 13
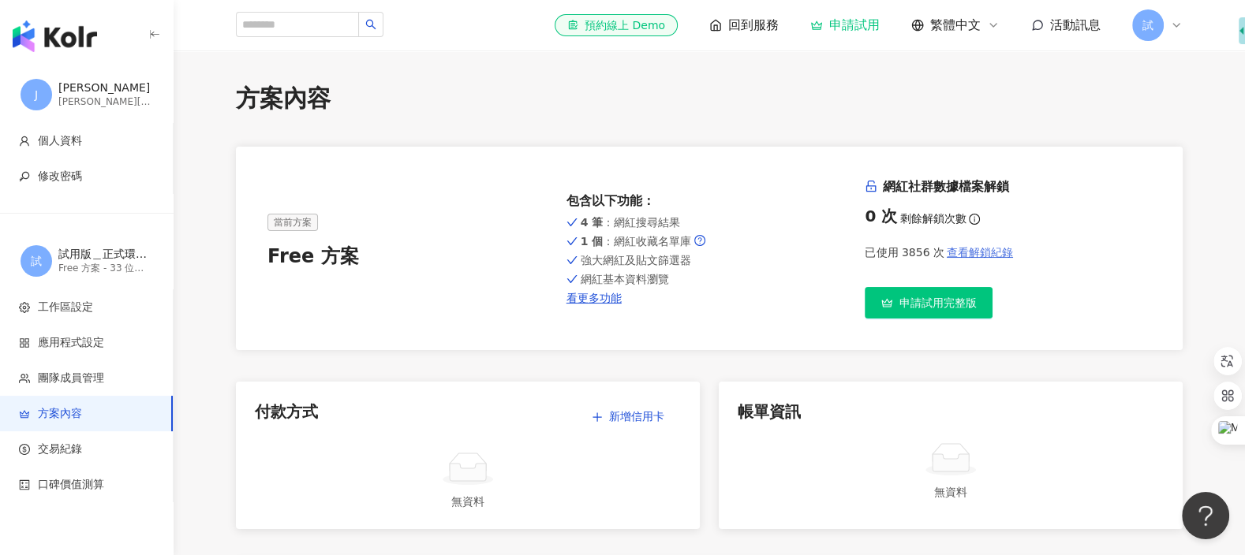
click at [983, 258] on span "查看解鎖紀錄" at bounding box center [980, 252] width 66 height 13
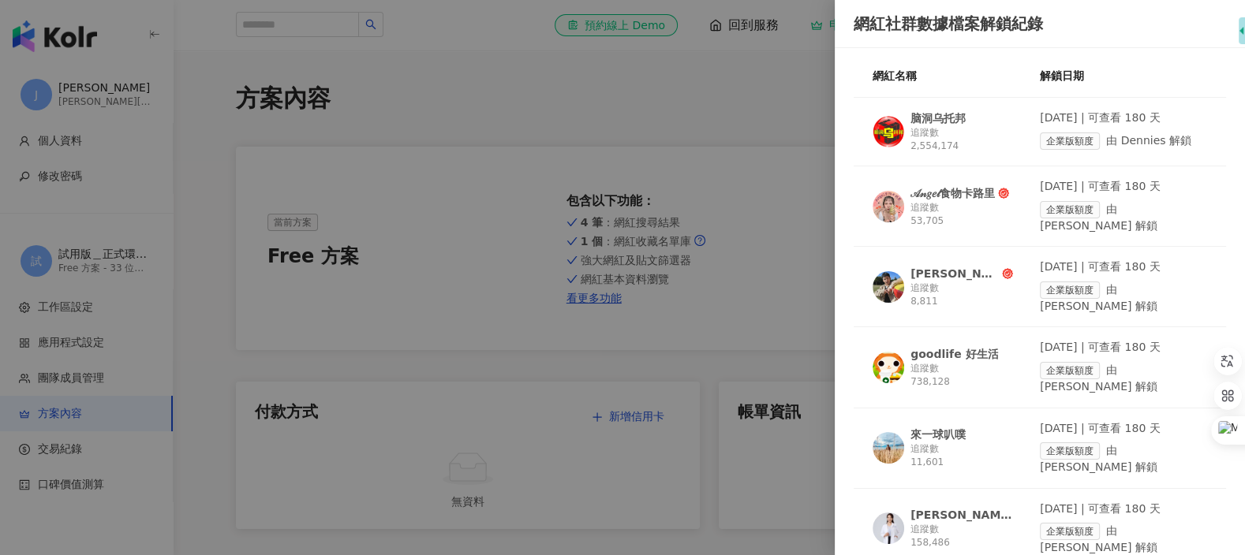
click at [784, 128] on div at bounding box center [622, 277] width 1245 height 555
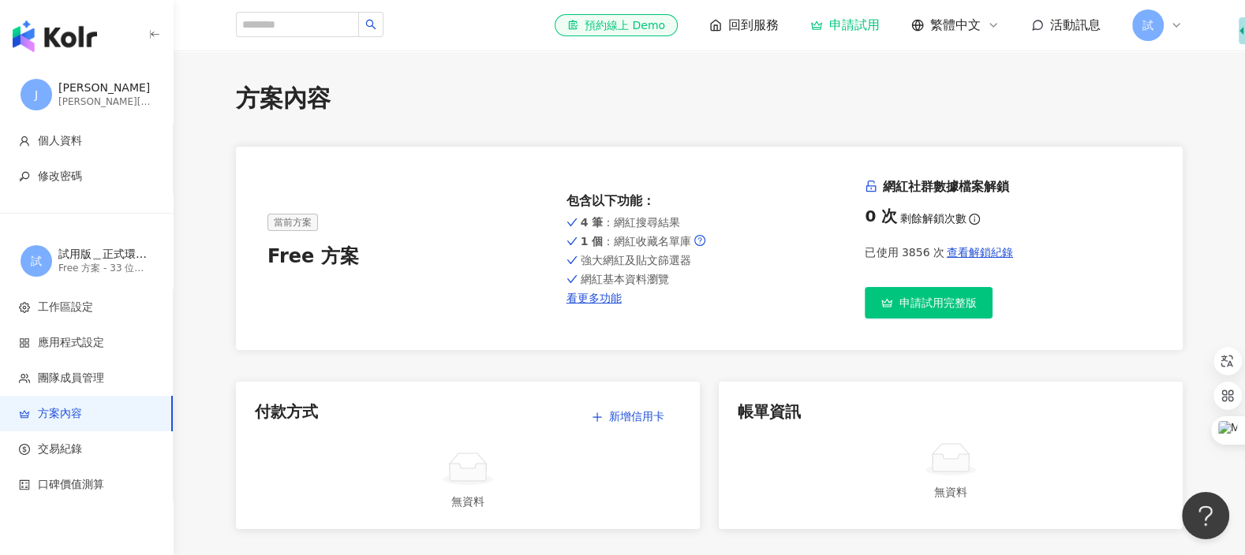
click at [1146, 33] on span "試" at bounding box center [1147, 25] width 11 height 17
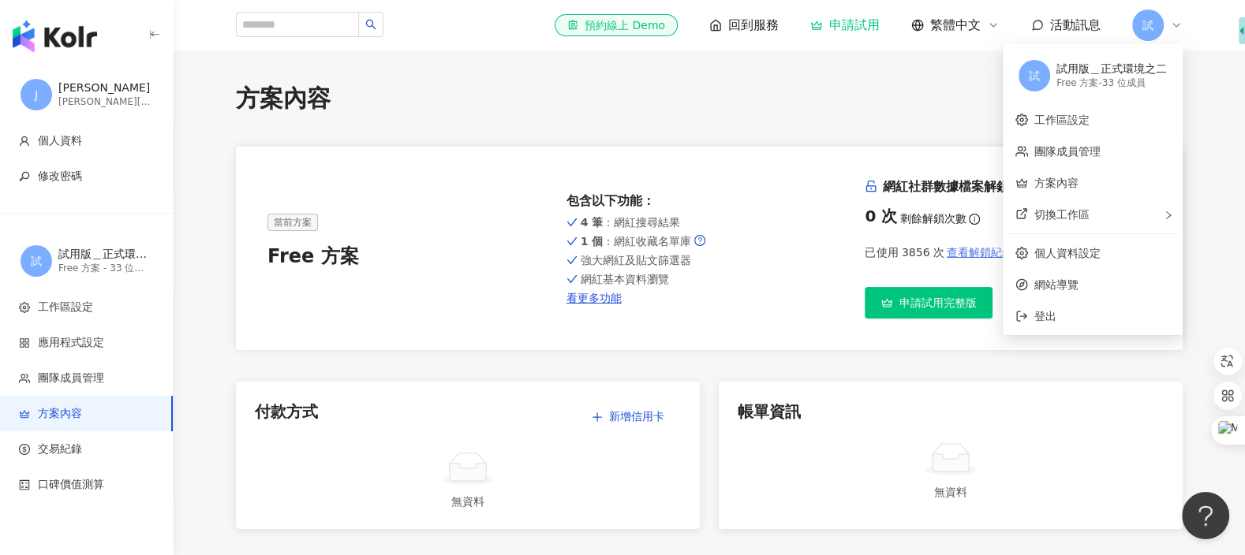
click at [975, 252] on span "查看解鎖紀錄" at bounding box center [980, 252] width 66 height 13
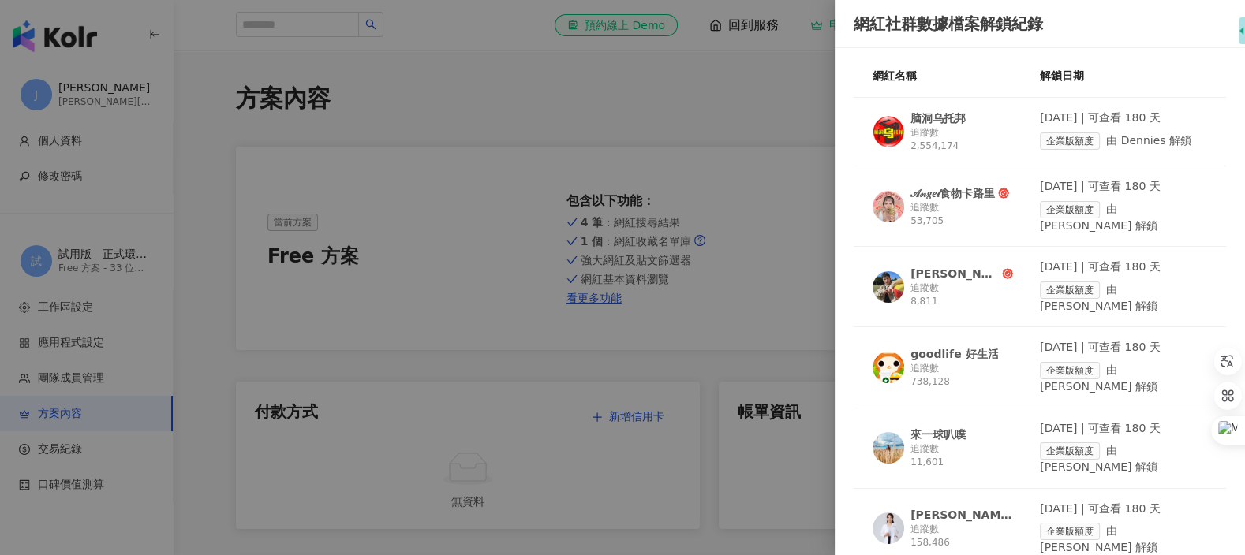
click at [751, 104] on div at bounding box center [622, 277] width 1245 height 555
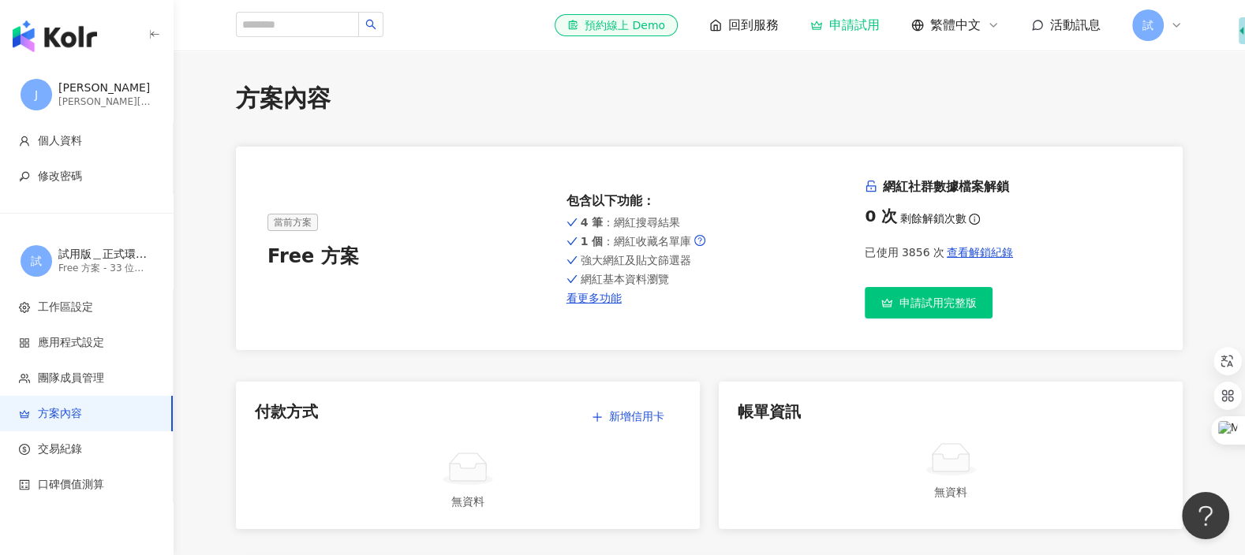
click at [1142, 24] on span "試" at bounding box center [1147, 25] width 11 height 17
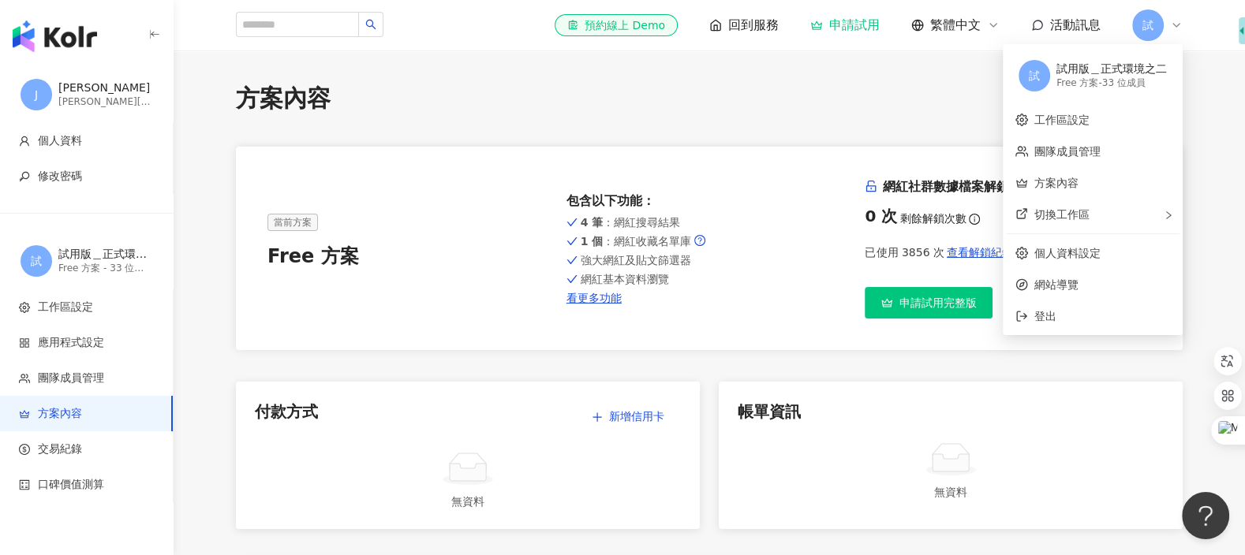
click at [949, 279] on div "網紅社群數據檔案解鎖 0 次 剩餘解鎖次數 已使用 3856 次 查看解鎖紀錄 申請試用完整版" at bounding box center [1008, 248] width 286 height 140
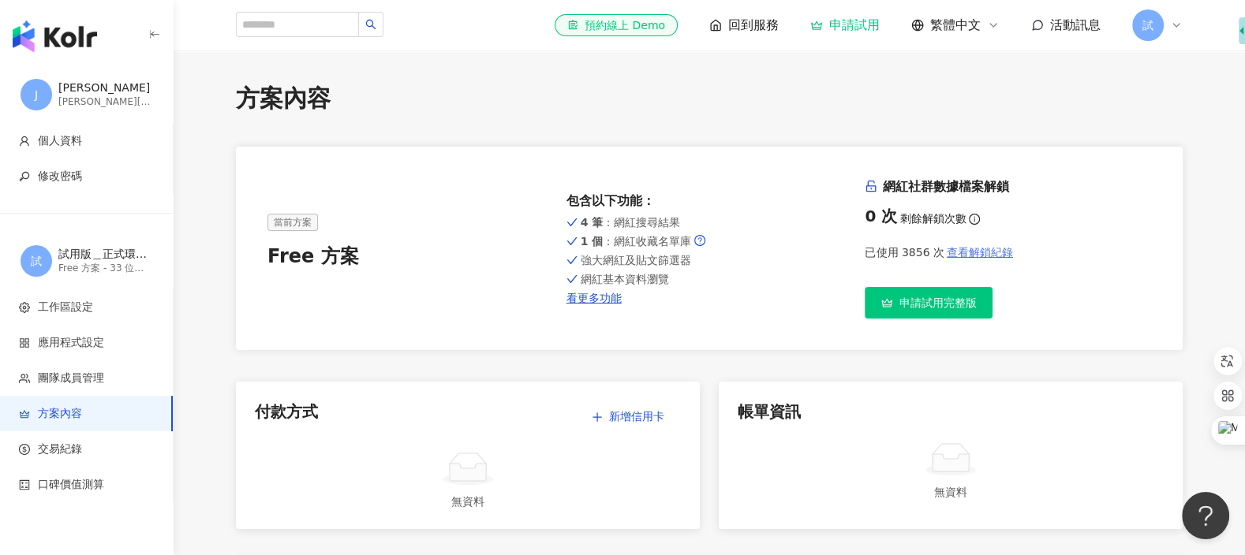
drag, startPoint x: 1038, startPoint y: 246, endPoint x: 953, endPoint y: 246, distance: 85.2
click at [953, 246] on div "已使用 3856 次 查看解鎖紀錄" at bounding box center [1008, 253] width 286 height 32
drag, startPoint x: 1029, startPoint y: 178, endPoint x: 884, endPoint y: 182, distance: 144.4
click at [884, 182] on h6 "網紅社群數據檔案解鎖" at bounding box center [1008, 186] width 286 height 17
copy h6 "網紅社群數據檔案解鎖"
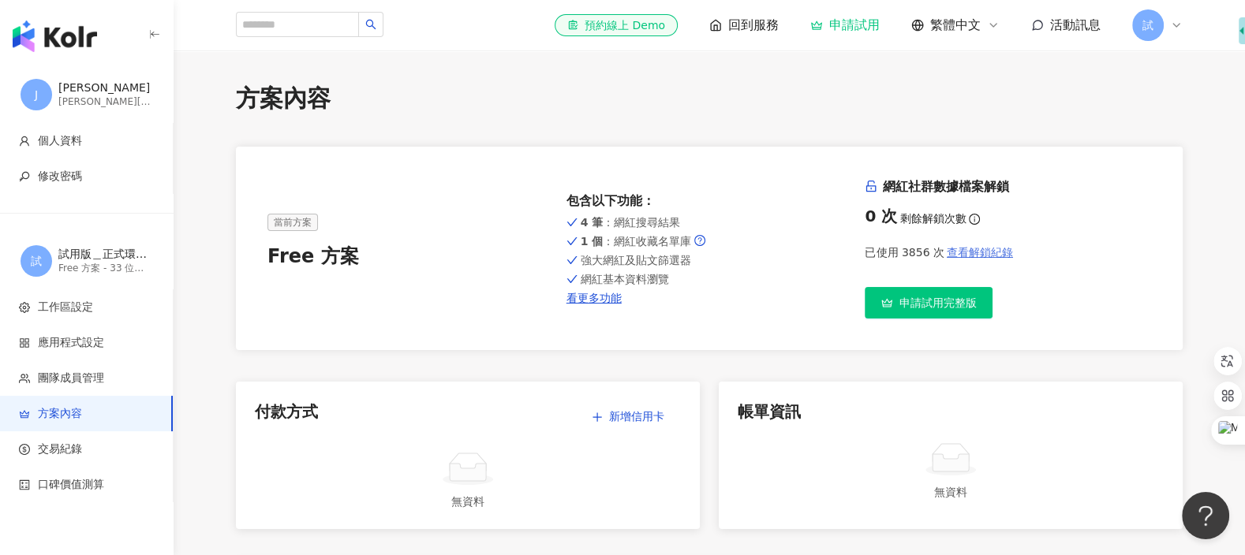
drag, startPoint x: 982, startPoint y: 255, endPoint x: 941, endPoint y: 252, distance: 41.1
click at [941, 252] on div "已使用 3856 次 查看解鎖紀錄" at bounding box center [1008, 253] width 286 height 32
drag, startPoint x: 1030, startPoint y: 252, endPoint x: 938, endPoint y: 252, distance: 92.3
click at [938, 252] on div "已使用 3856 次 查看解鎖紀錄" at bounding box center [1008, 253] width 286 height 32
copy div "查看解鎖紀錄 申請試用完整版"
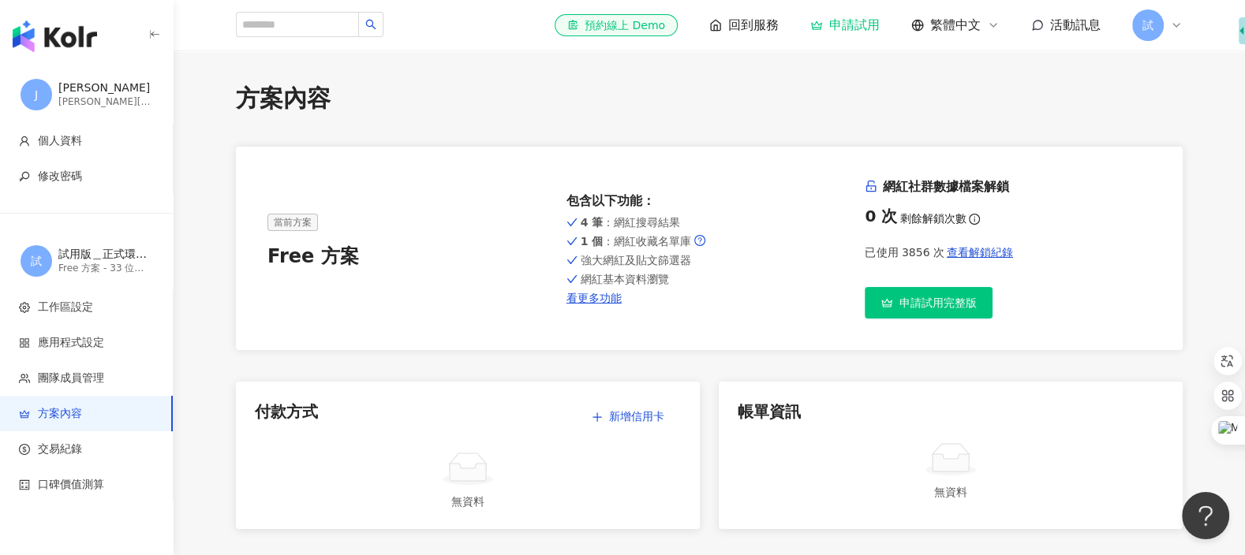
click at [1163, 25] on span "試" at bounding box center [1148, 25] width 32 height 32
click at [952, 255] on span "查看解鎖紀錄" at bounding box center [980, 252] width 66 height 13
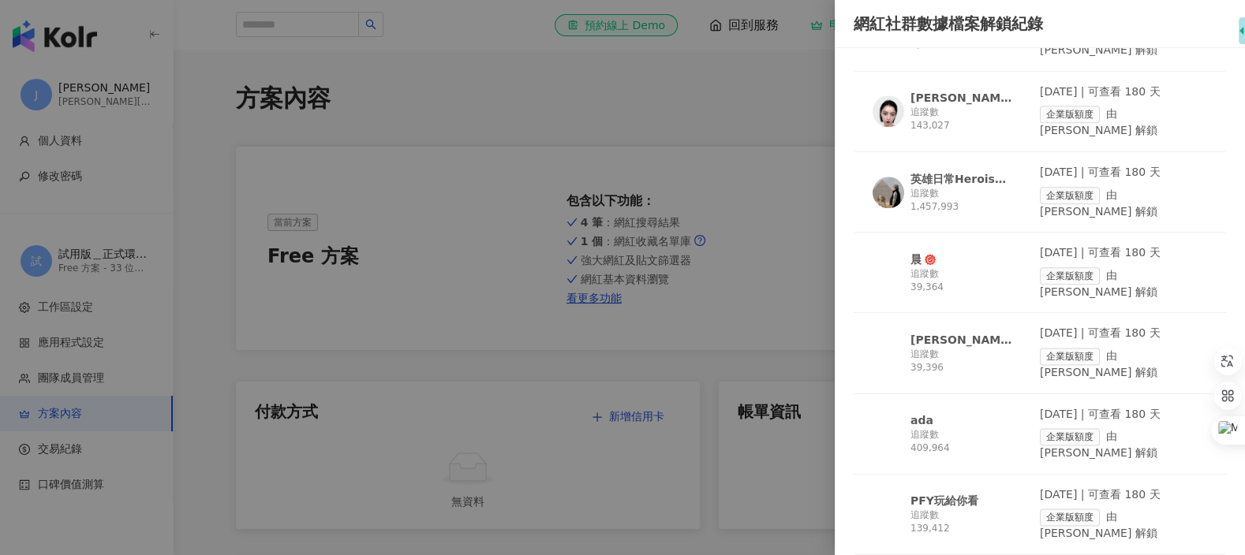
scroll to position [3028, 0]
